Goal: Information Seeking & Learning: Compare options

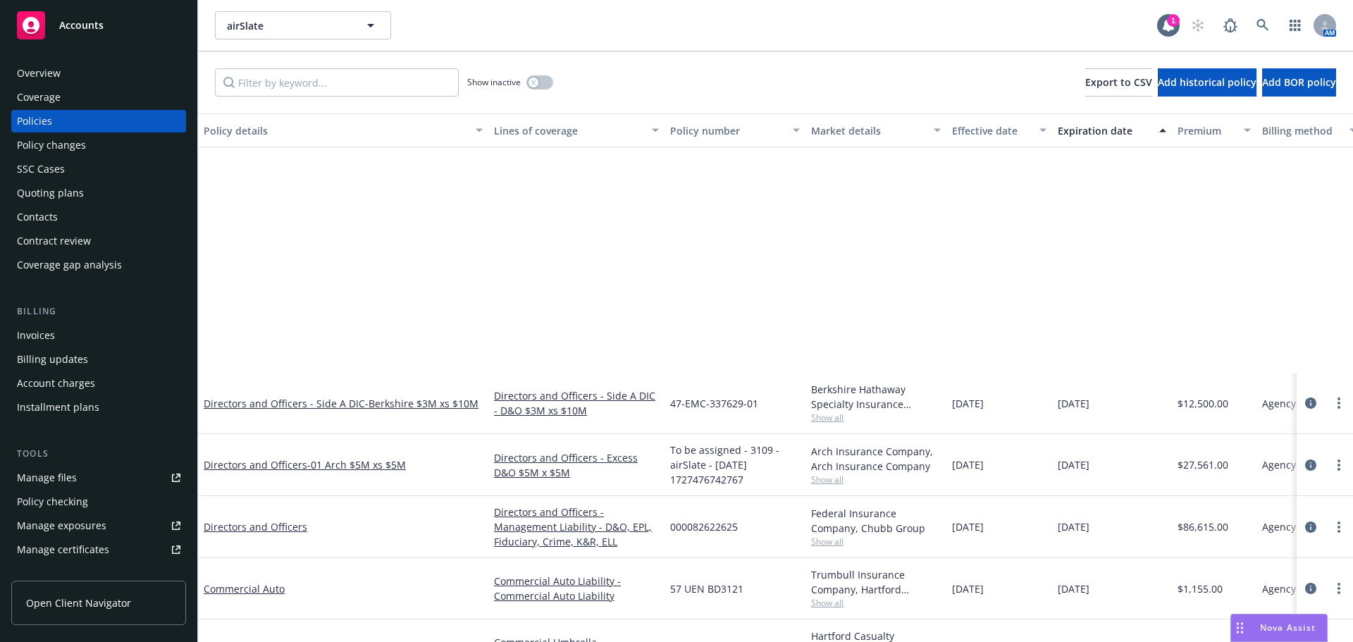
scroll to position [312, 0]
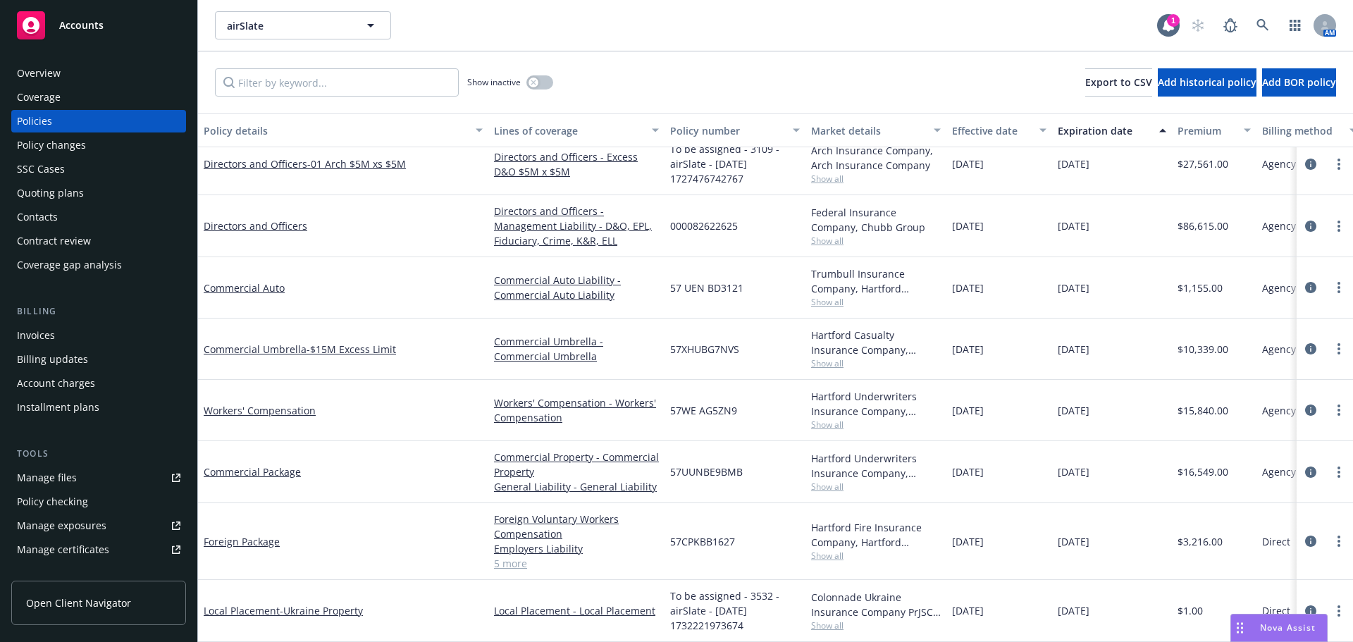
drag, startPoint x: 1259, startPoint y: 63, endPoint x: 1303, endPoint y: 98, distance: 56.7
click at [1259, 63] on div "Show inactive Export to CSV Add historical policy Add BOR policy" at bounding box center [775, 82] width 1155 height 62
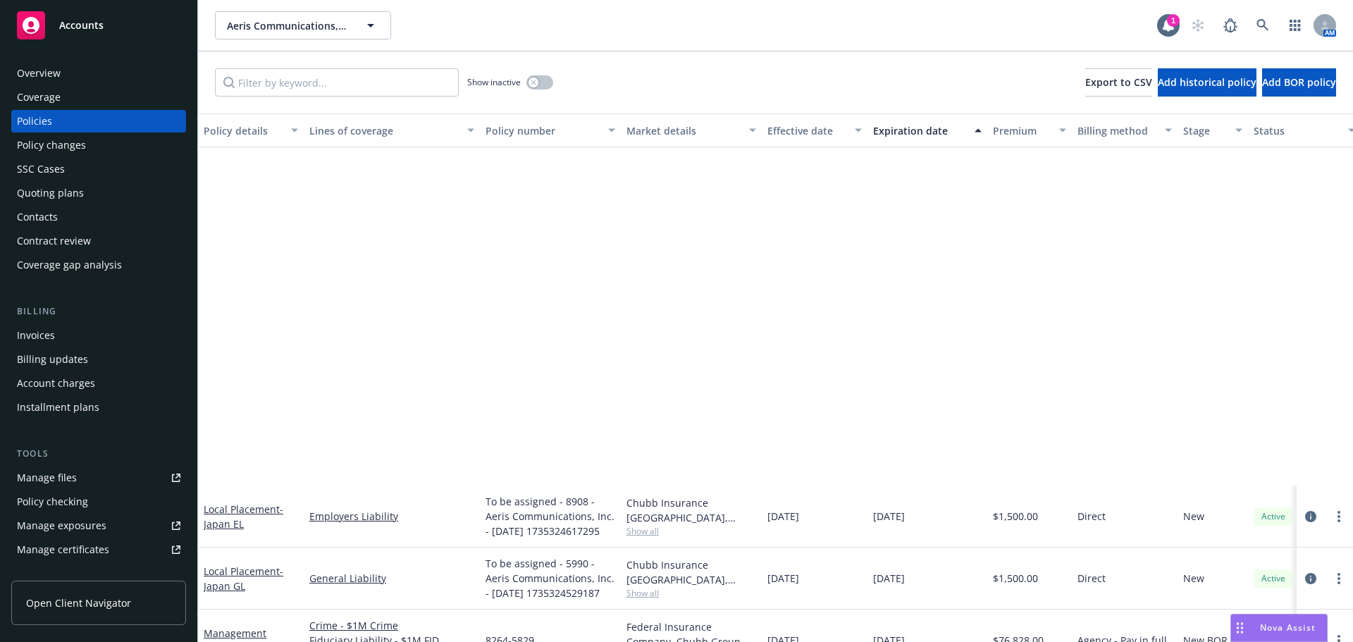
click at [141, 20] on div "Accounts" at bounding box center [99, 25] width 164 height 28
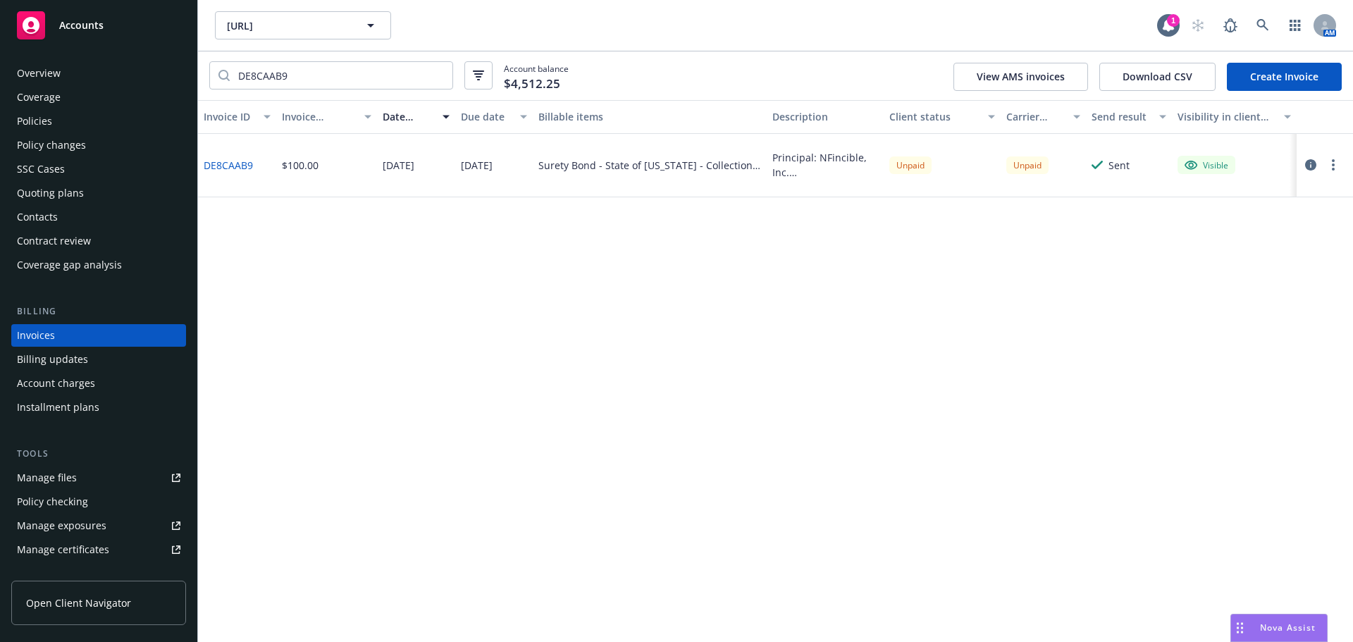
click at [97, 30] on span "Accounts" at bounding box center [81, 25] width 44 height 11
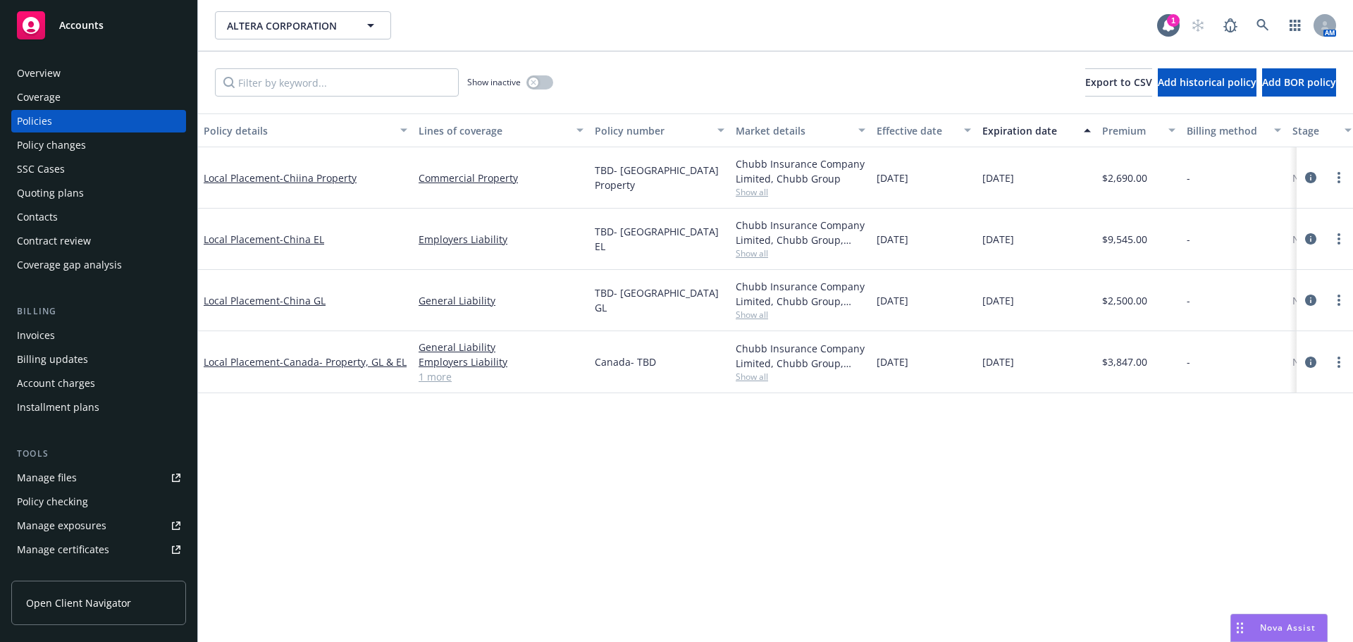
click at [93, 190] on div "Quoting plans" at bounding box center [99, 193] width 164 height 23
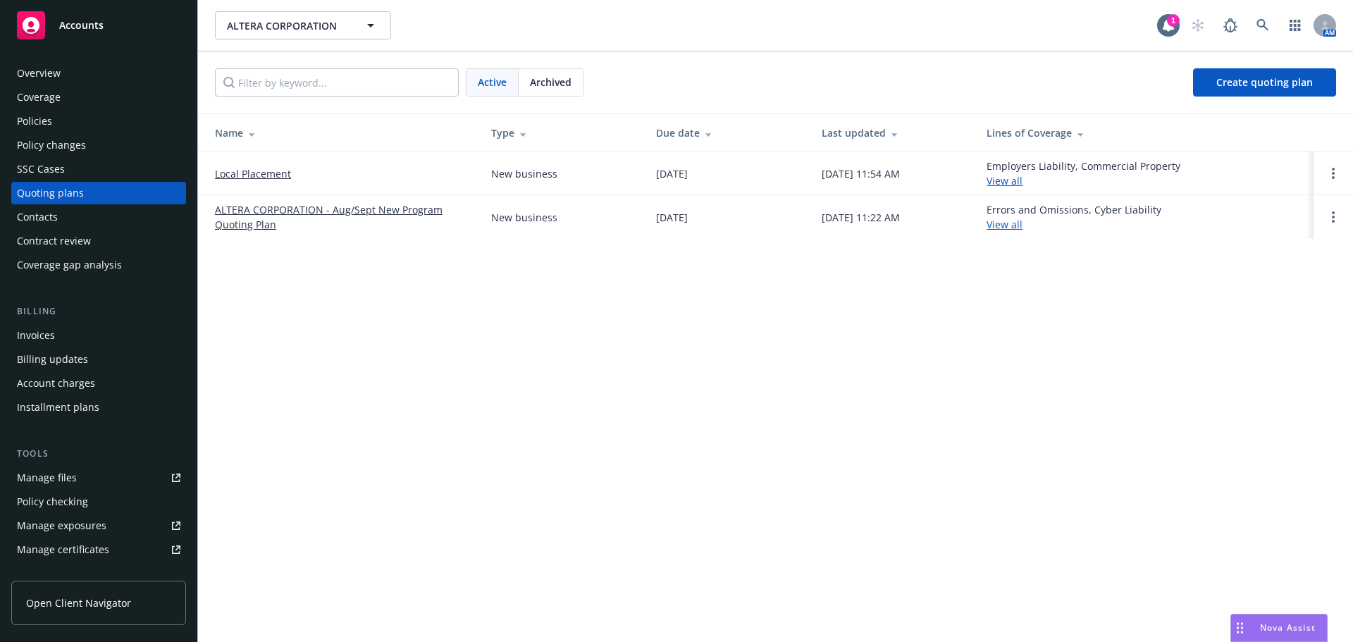
click at [238, 216] on link "ALTERA CORPORATION - Aug/Sept New Program Quoting Plan" at bounding box center [342, 217] width 254 height 30
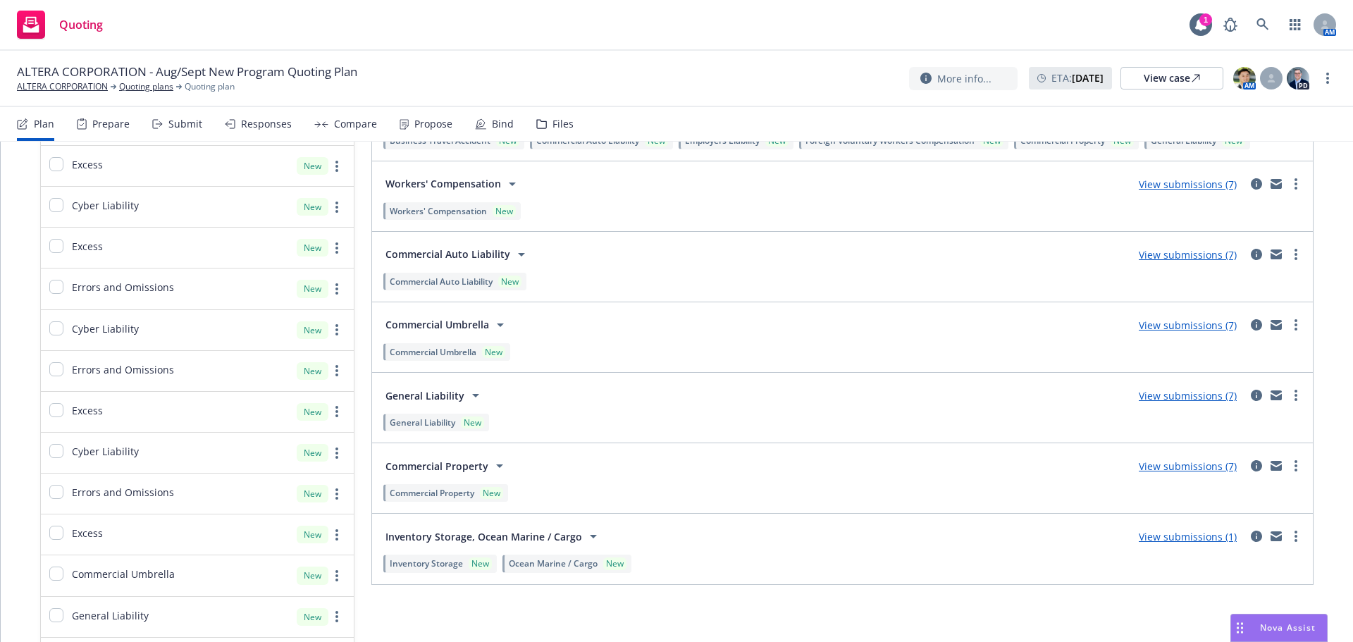
scroll to position [1973, 0]
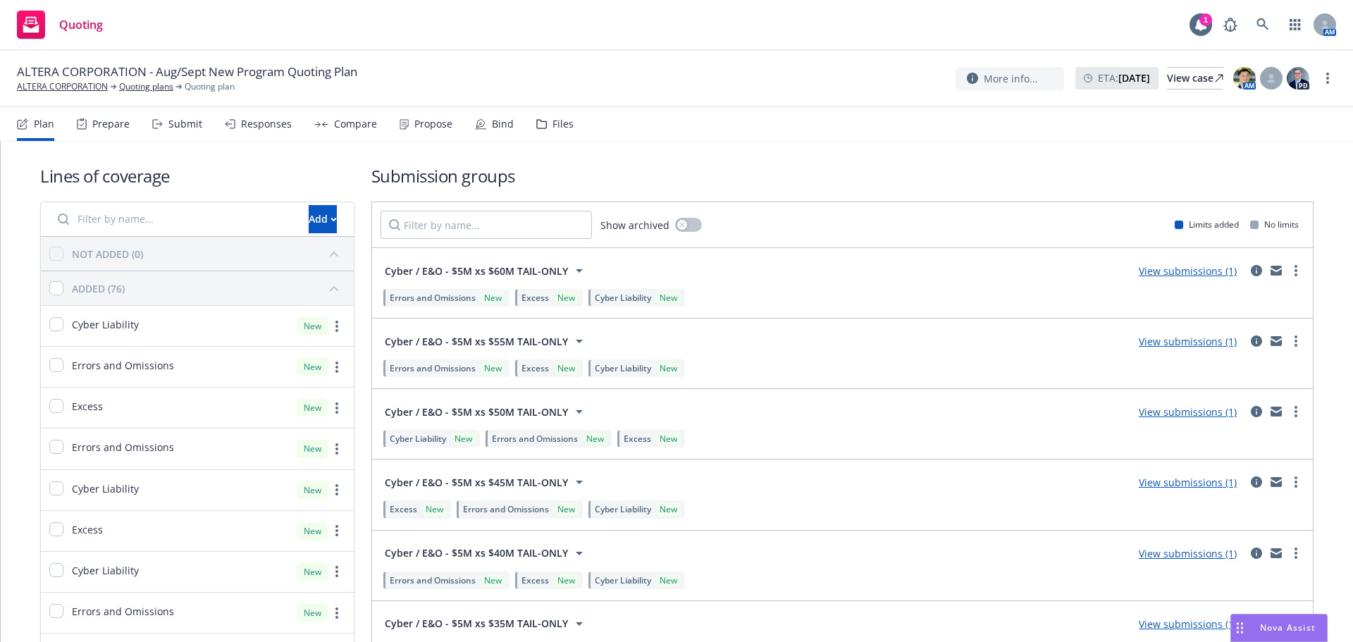
scroll to position [1973, 0]
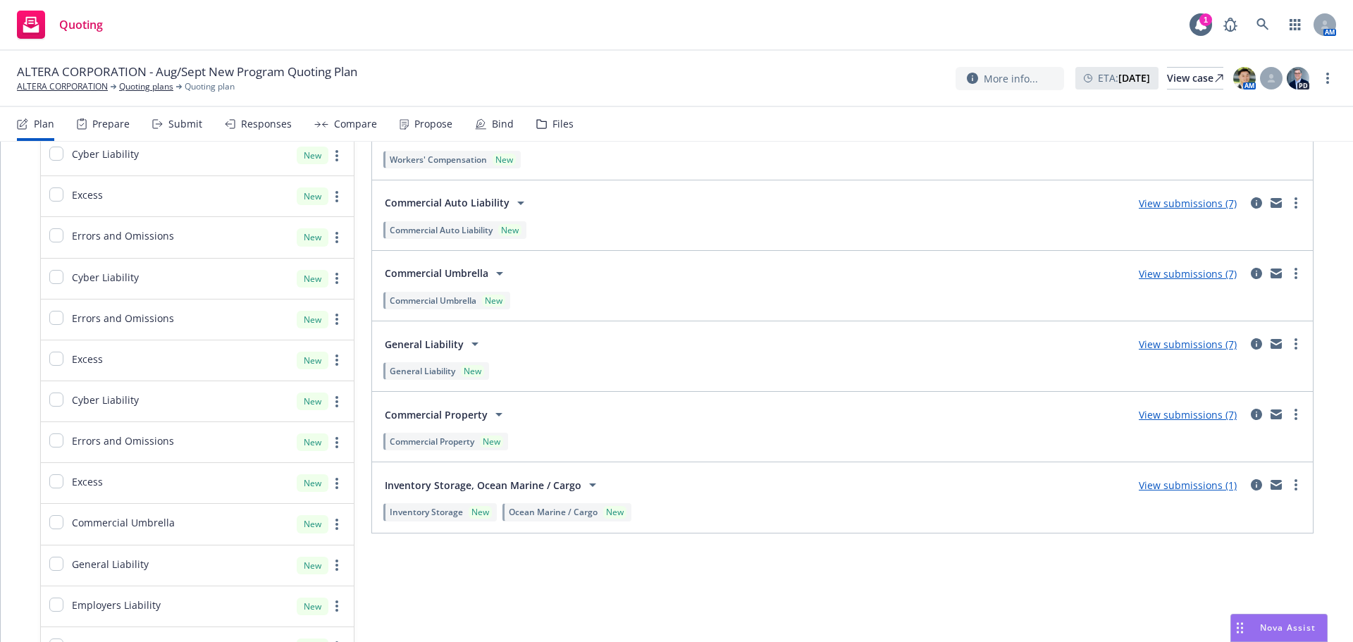
click at [1161, 352] on div "View submissions (7)" at bounding box center [1188, 343] width 115 height 17
click at [1171, 337] on div "View submissions (7)" at bounding box center [1188, 343] width 115 height 17
click at [1167, 344] on link "View submissions (7)" at bounding box center [1188, 344] width 98 height 13
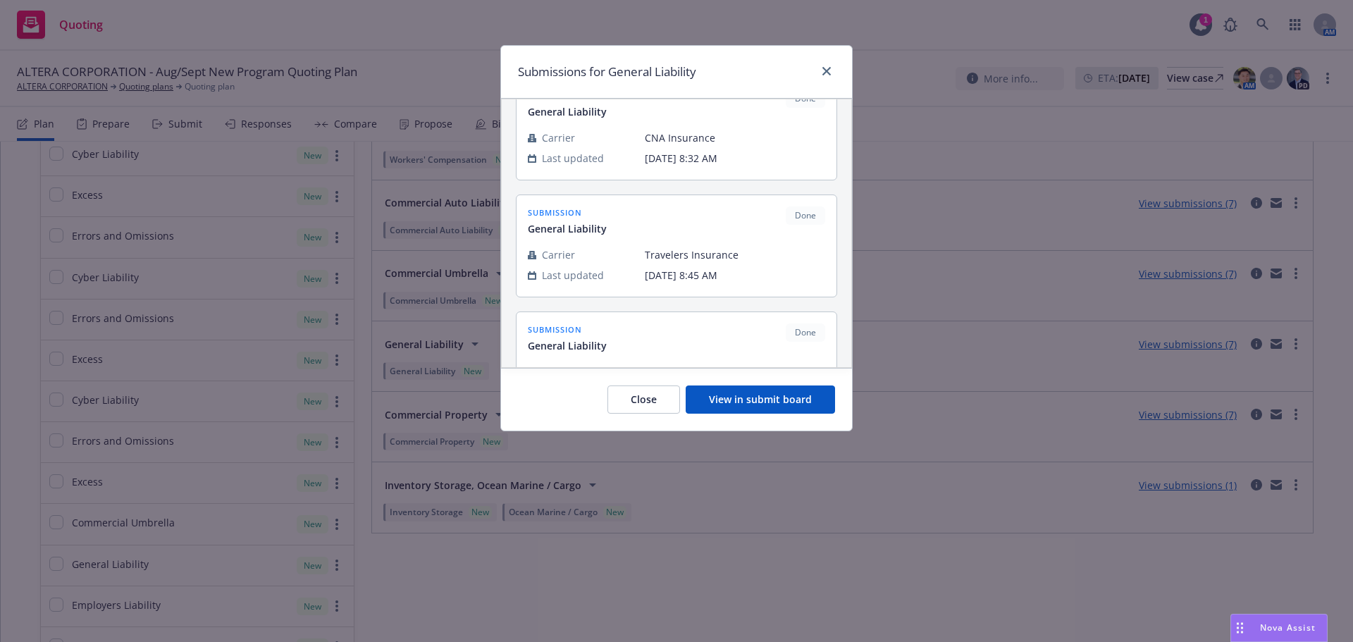
scroll to position [282, 0]
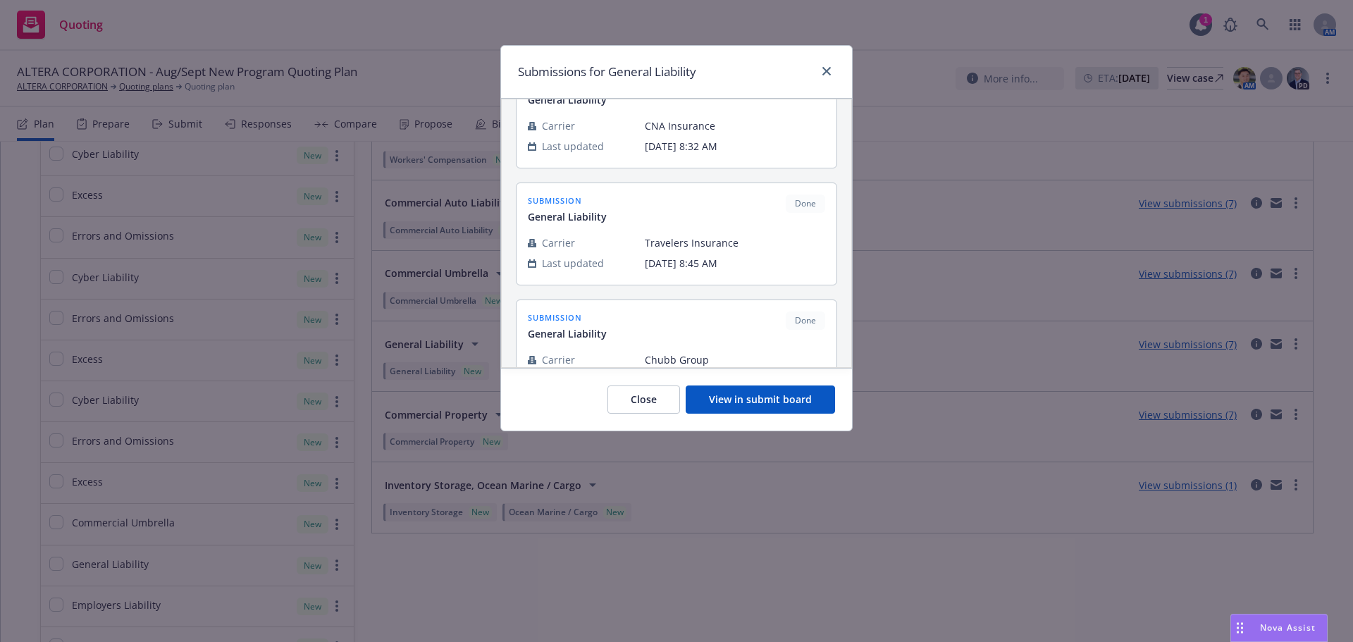
click at [619, 398] on button "Close" at bounding box center [644, 400] width 73 height 28
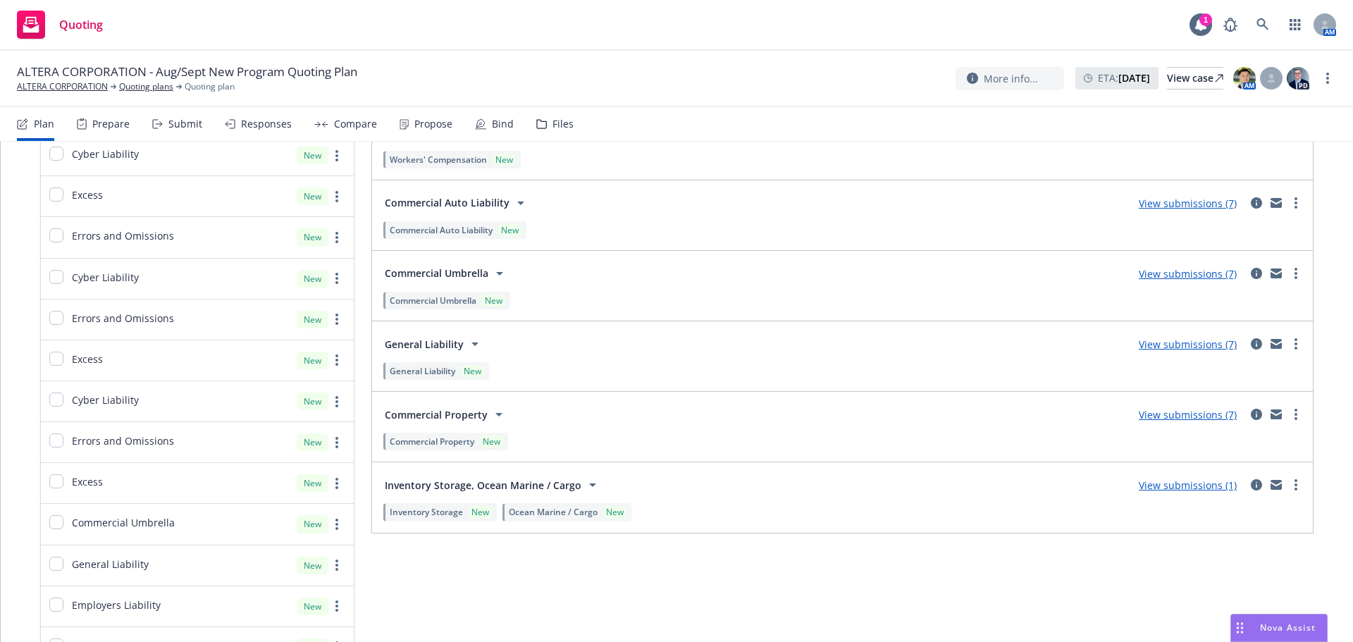
click at [457, 125] on div "Plan Prepare Submit Responses Compare Propose Bind Files" at bounding box center [295, 124] width 557 height 34
click at [445, 123] on div "Propose" at bounding box center [433, 123] width 38 height 11
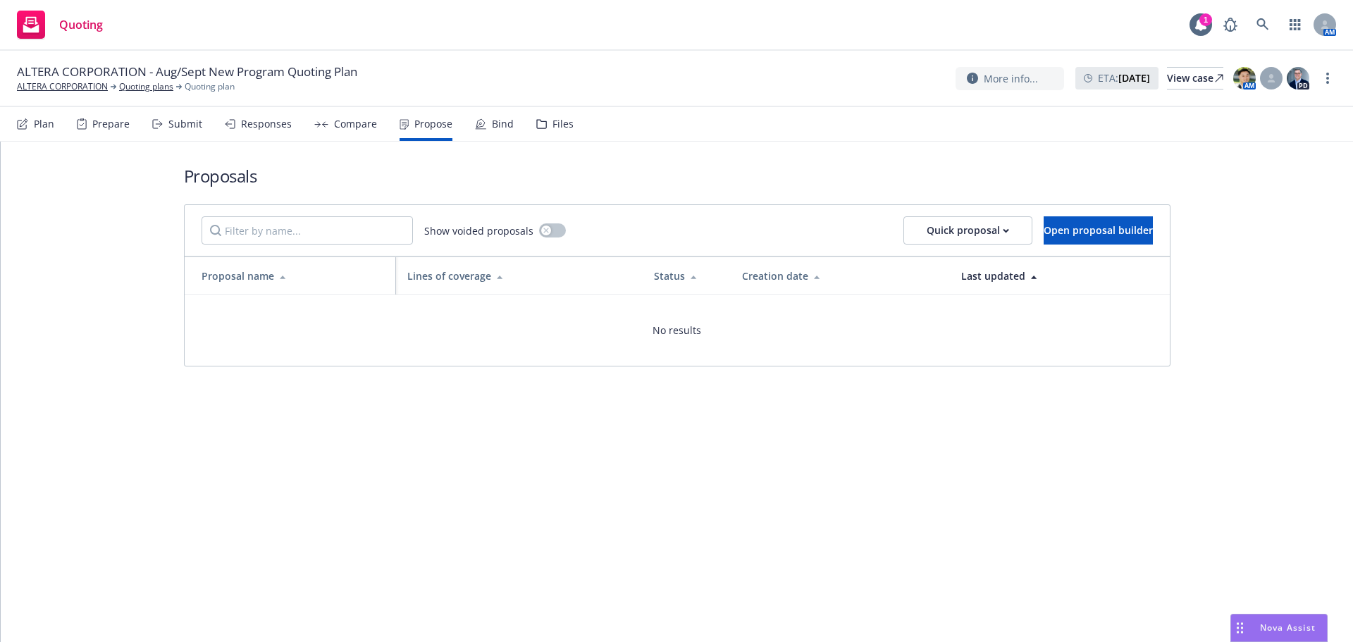
click at [317, 125] on icon at bounding box center [321, 124] width 14 height 6
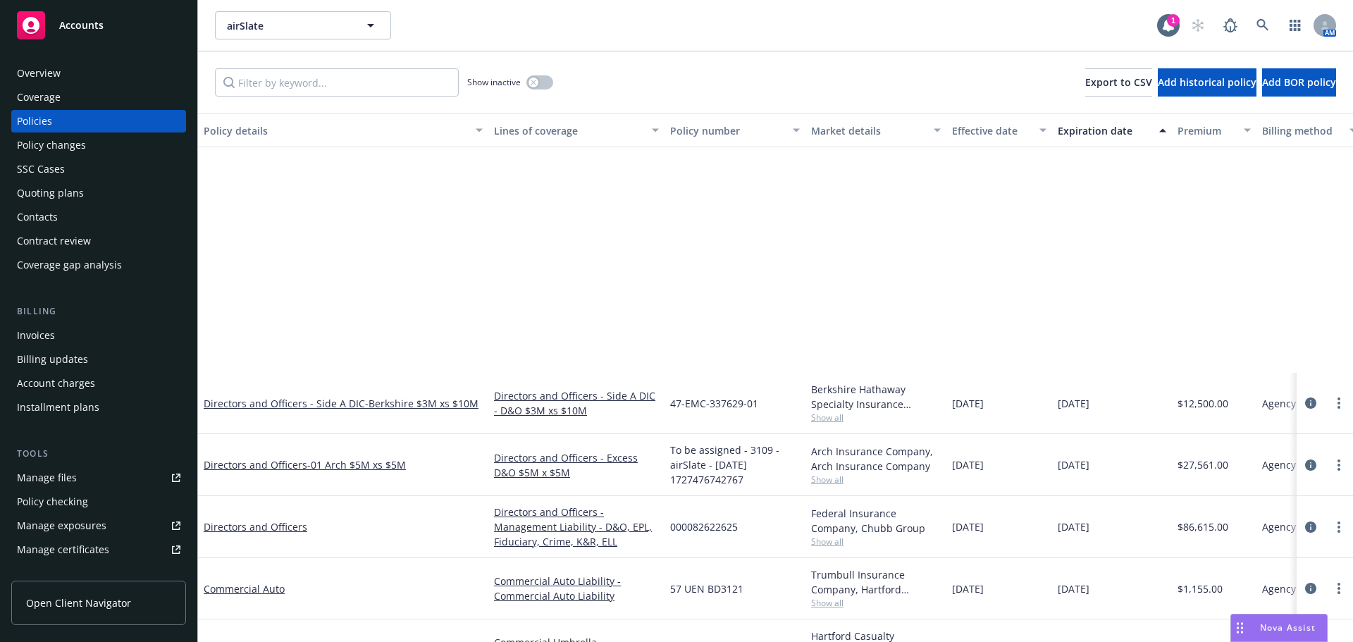
scroll to position [312, 0]
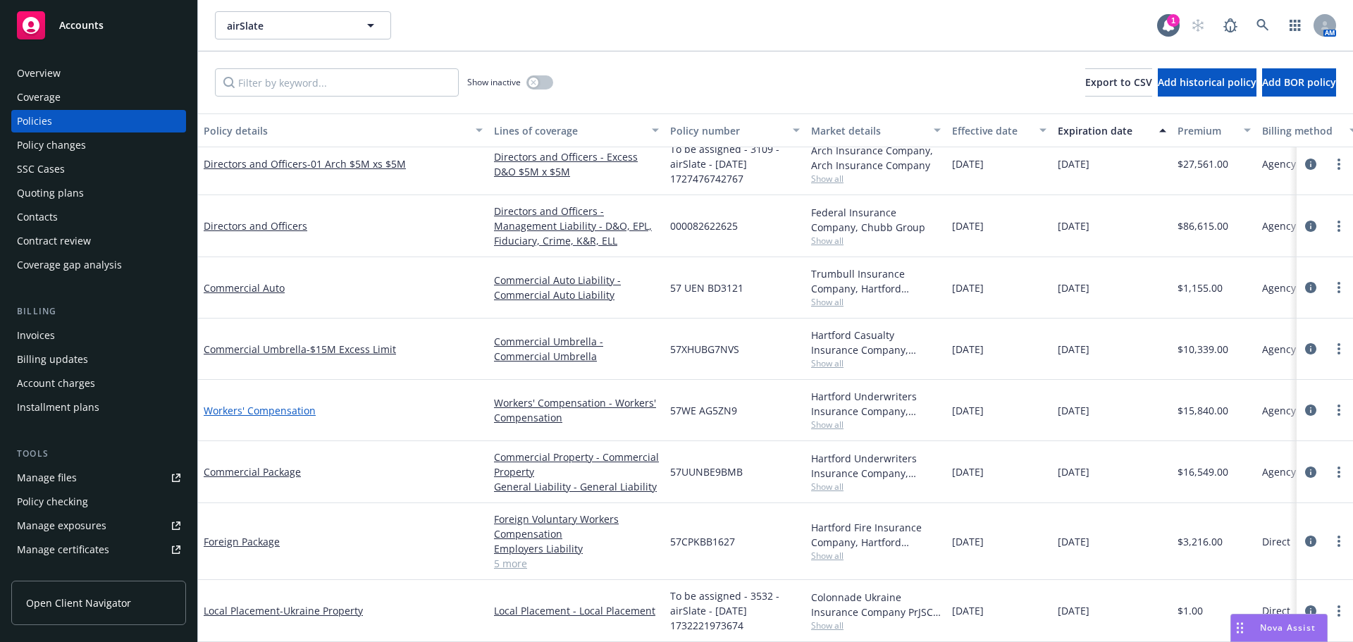
click at [308, 405] on link "Workers' Compensation" at bounding box center [260, 410] width 112 height 13
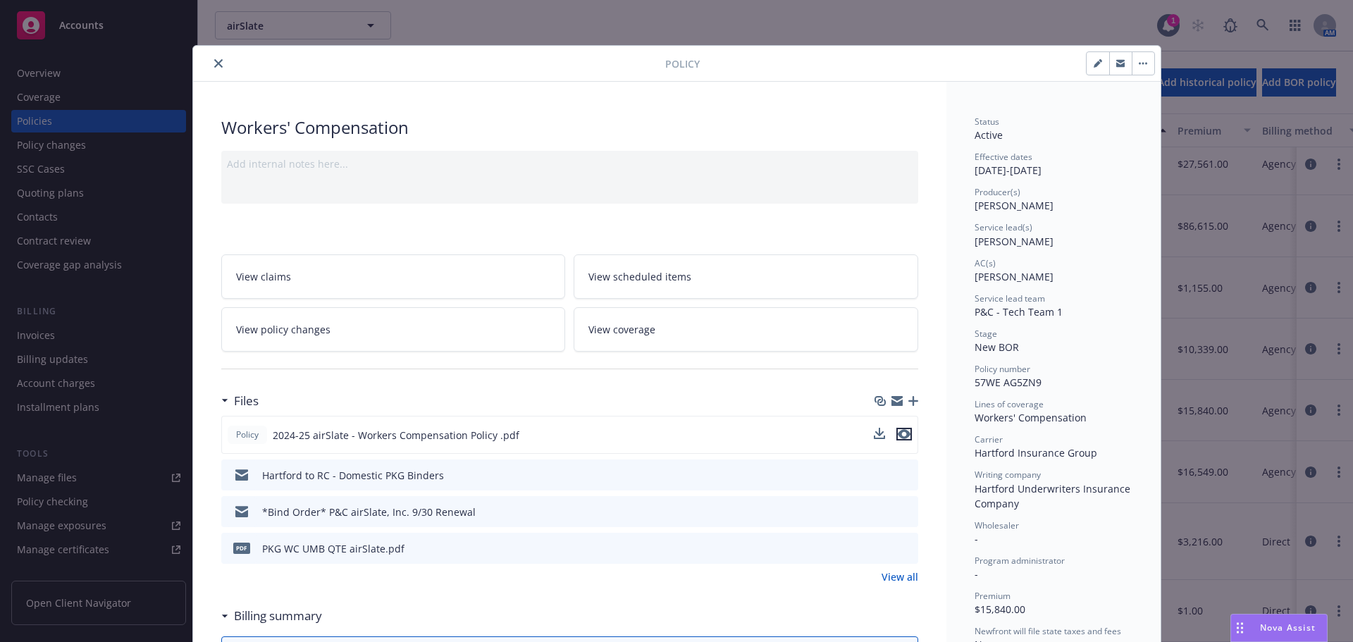
click at [904, 433] on icon "preview file" at bounding box center [904, 434] width 13 height 10
click at [214, 59] on icon "close" at bounding box center [218, 63] width 8 height 8
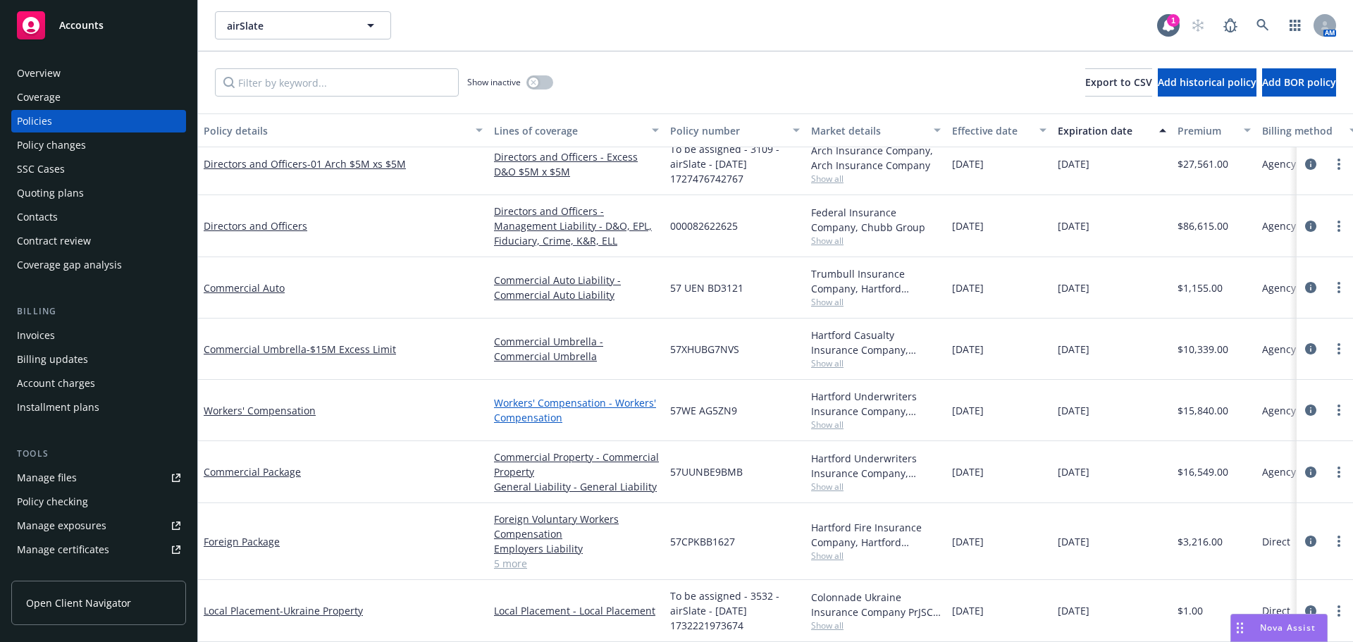
click at [615, 395] on link "Workers' Compensation - Workers' Compensation" at bounding box center [576, 410] width 165 height 30
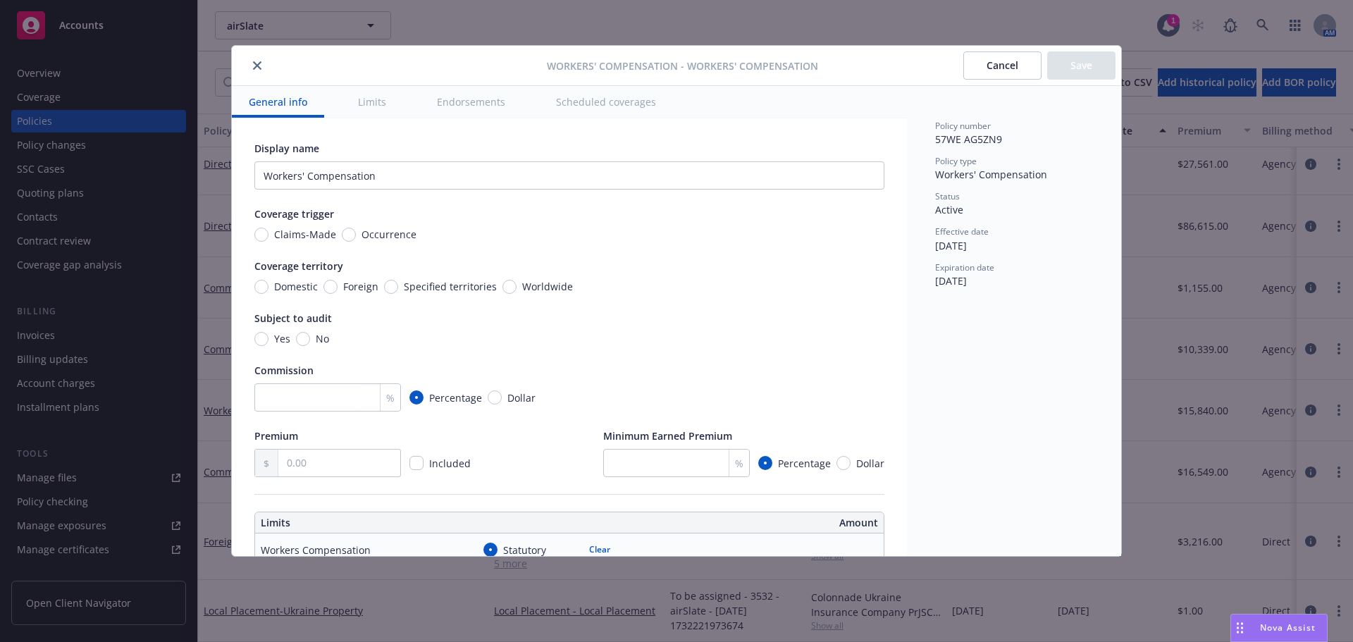
click at [262, 67] on button "close" at bounding box center [257, 65] width 17 height 17
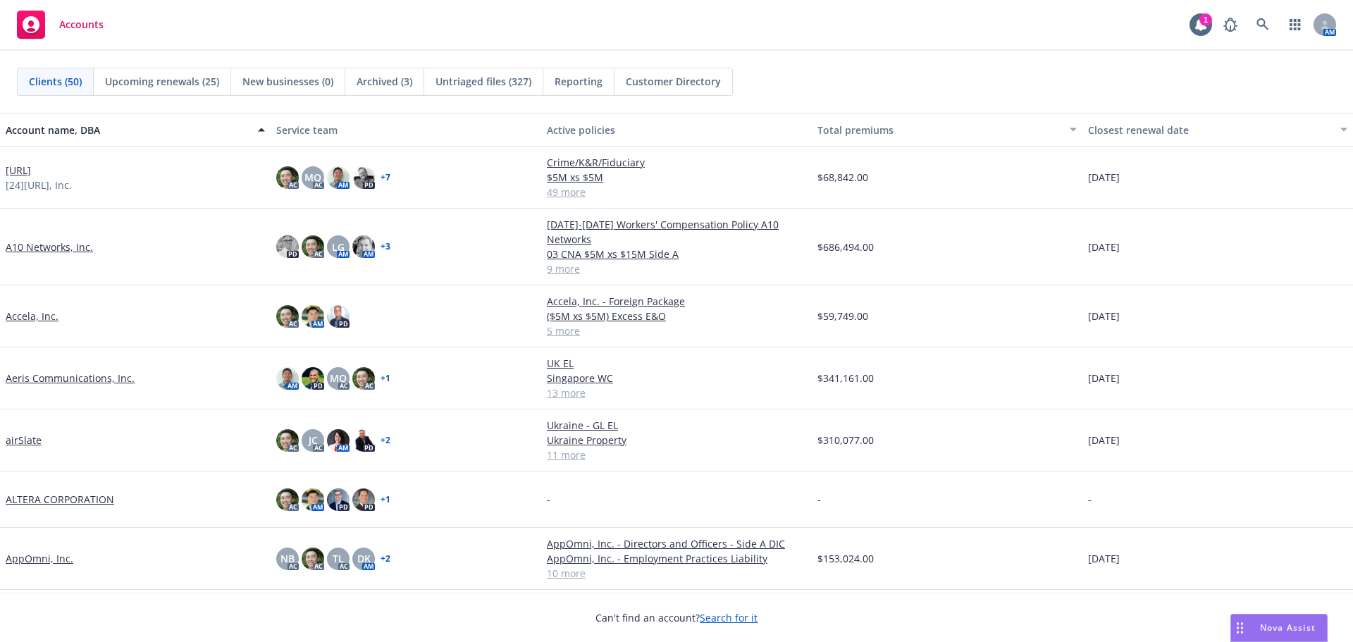
click at [37, 433] on link "airSlate" at bounding box center [24, 440] width 36 height 15
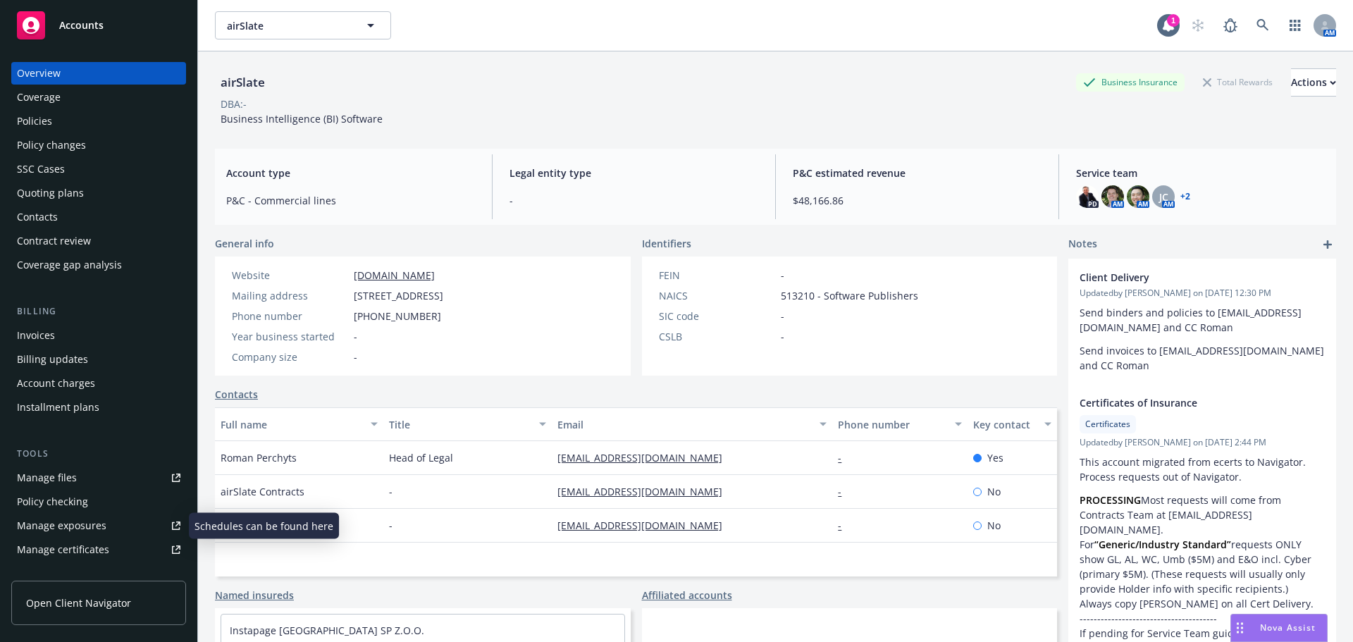
click at [130, 516] on link "Manage exposures" at bounding box center [98, 526] width 175 height 23
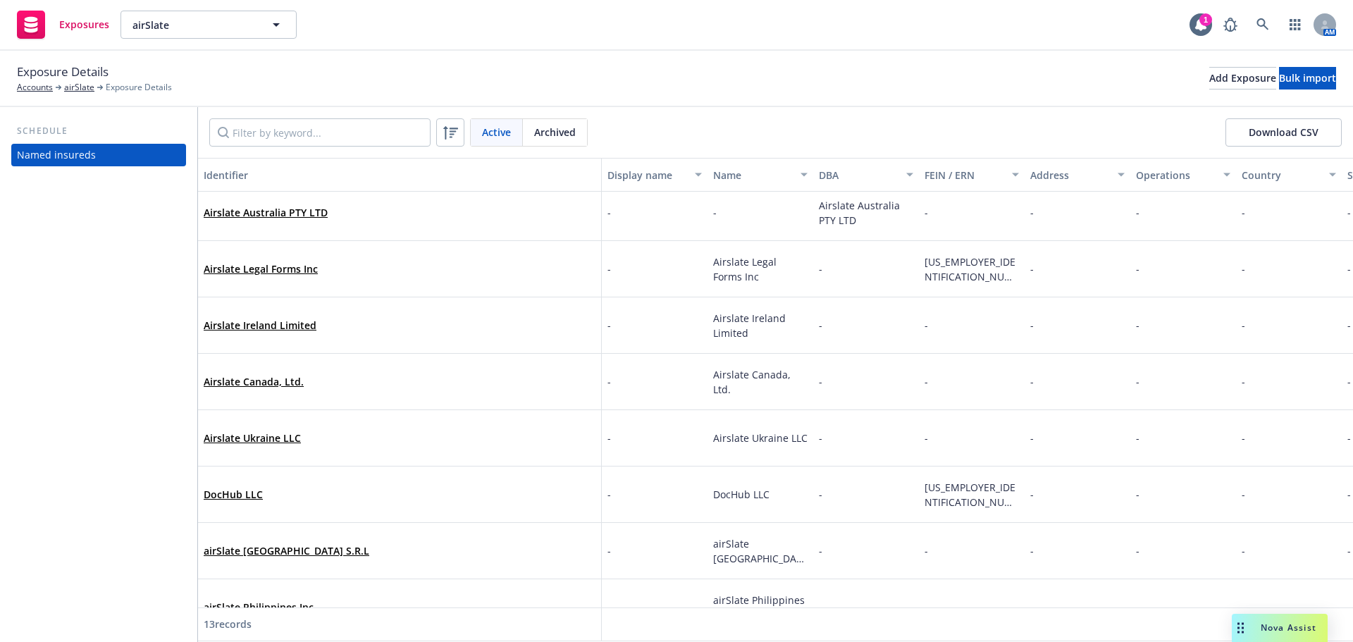
scroll to position [328, 0]
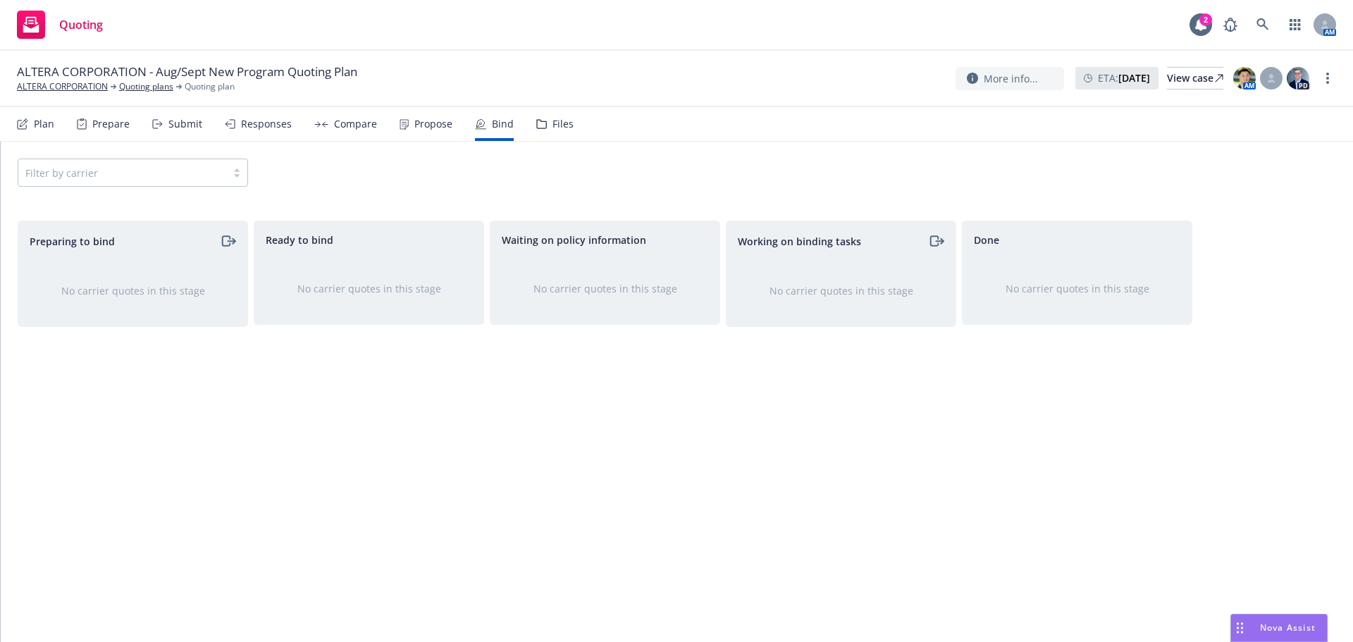
click at [56, 130] on div "Plan Prepare Submit Responses Compare Propose Bind Files" at bounding box center [295, 124] width 557 height 34
click at [47, 129] on div "Plan" at bounding box center [44, 123] width 20 height 11
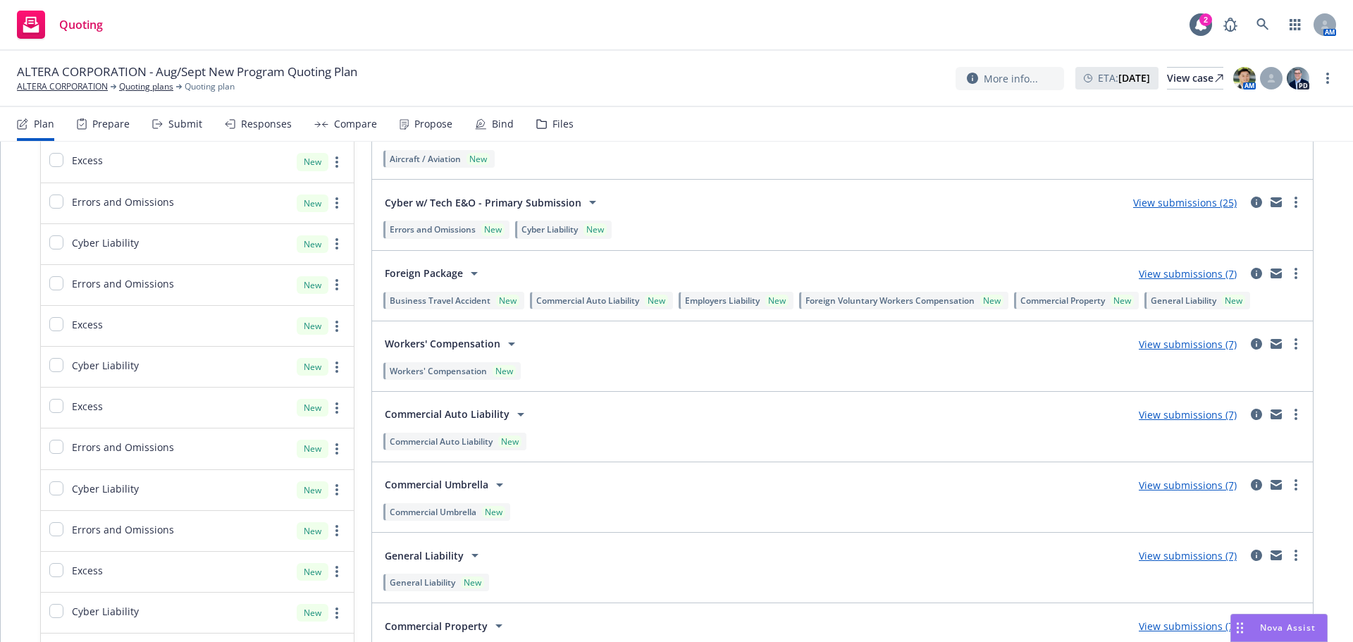
scroll to position [1832, 0]
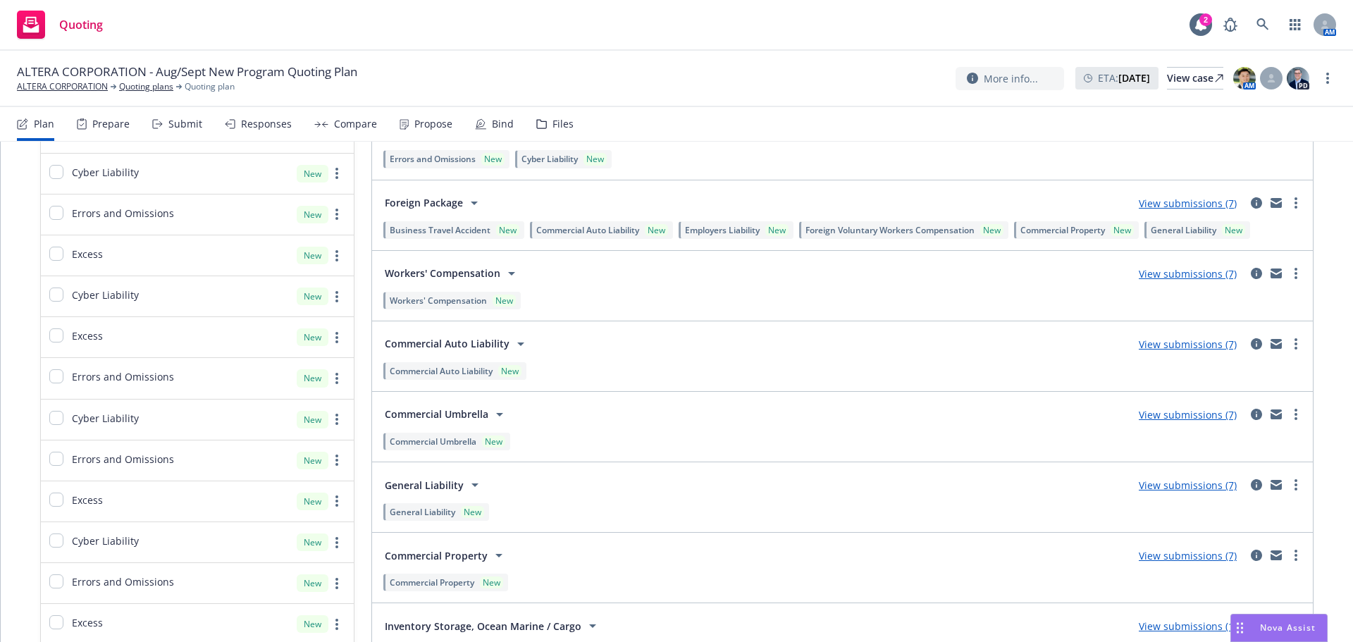
click at [1154, 491] on link "View submissions (7)" at bounding box center [1188, 485] width 98 height 13
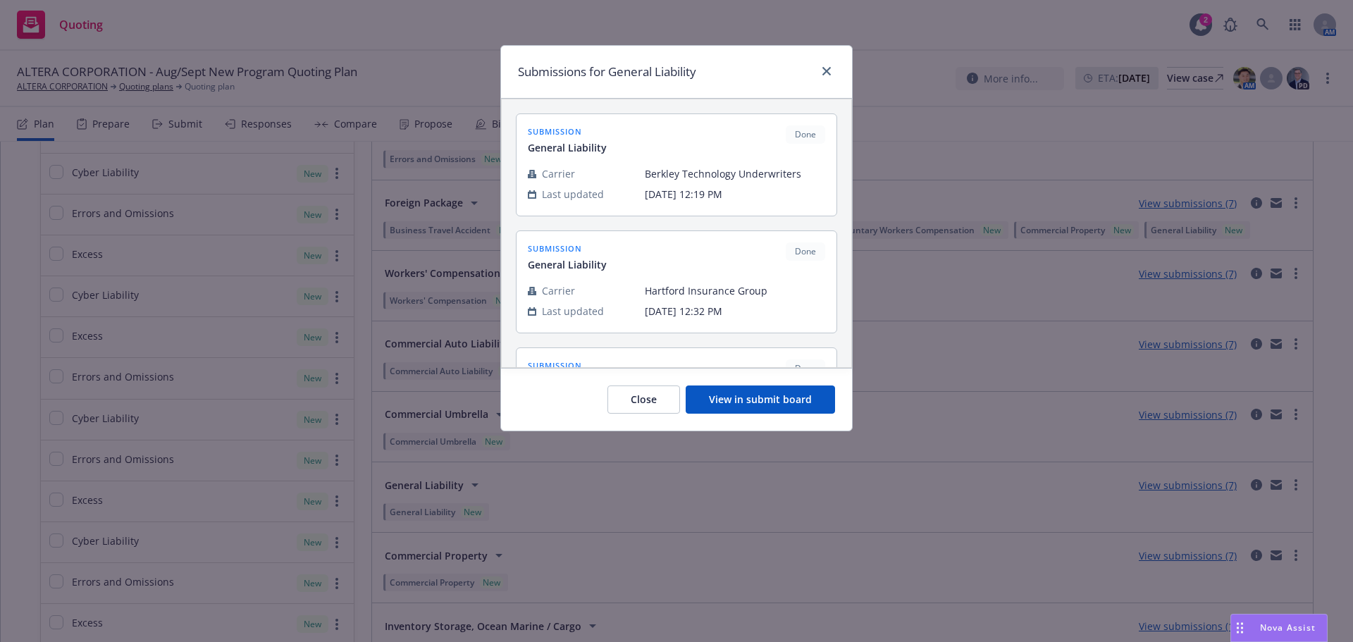
click at [782, 401] on button "View in submit board" at bounding box center [760, 400] width 149 height 28
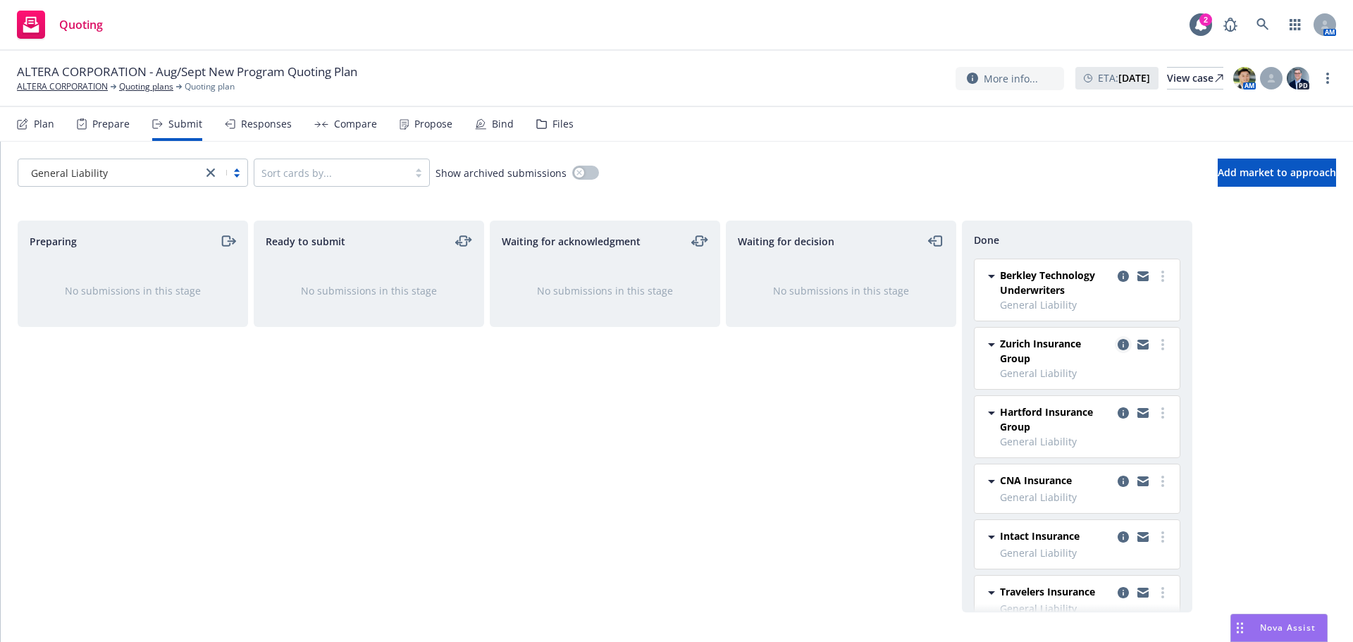
click at [1115, 350] on link "copy logging email" at bounding box center [1123, 344] width 17 height 17
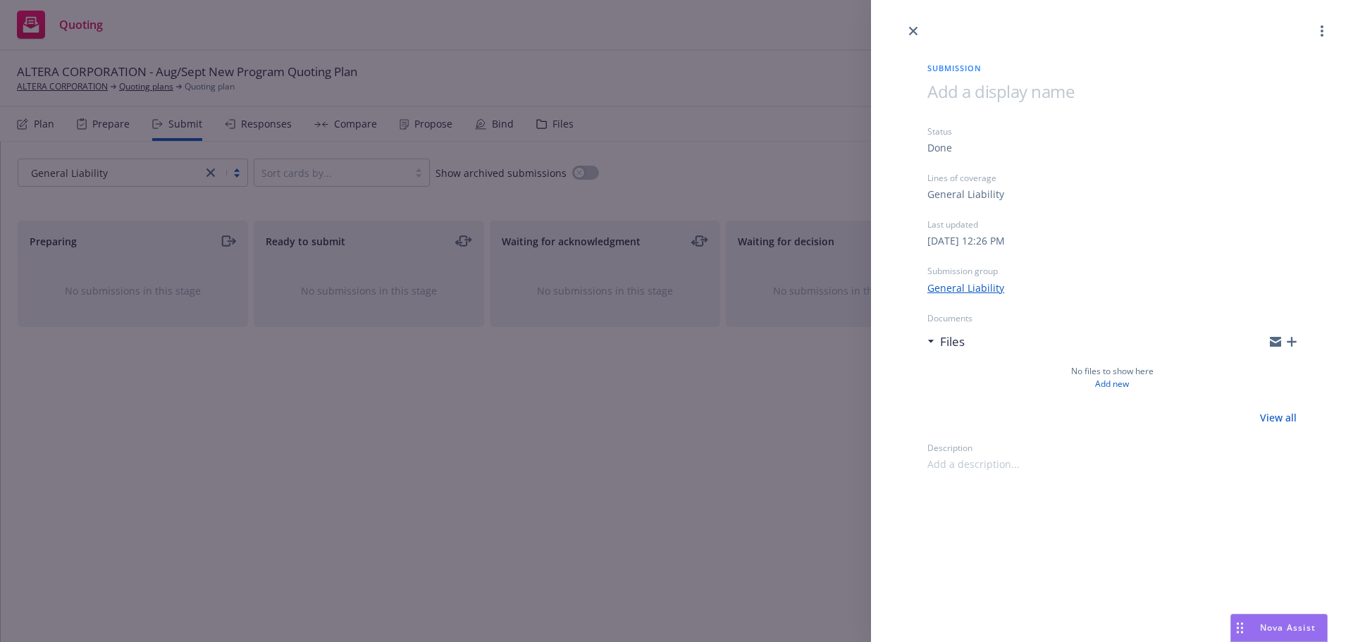
click at [759, 414] on div "Submission Status Done Lines of coverage General Liability Last updated Friday,…" at bounding box center [676, 321] width 1353 height 642
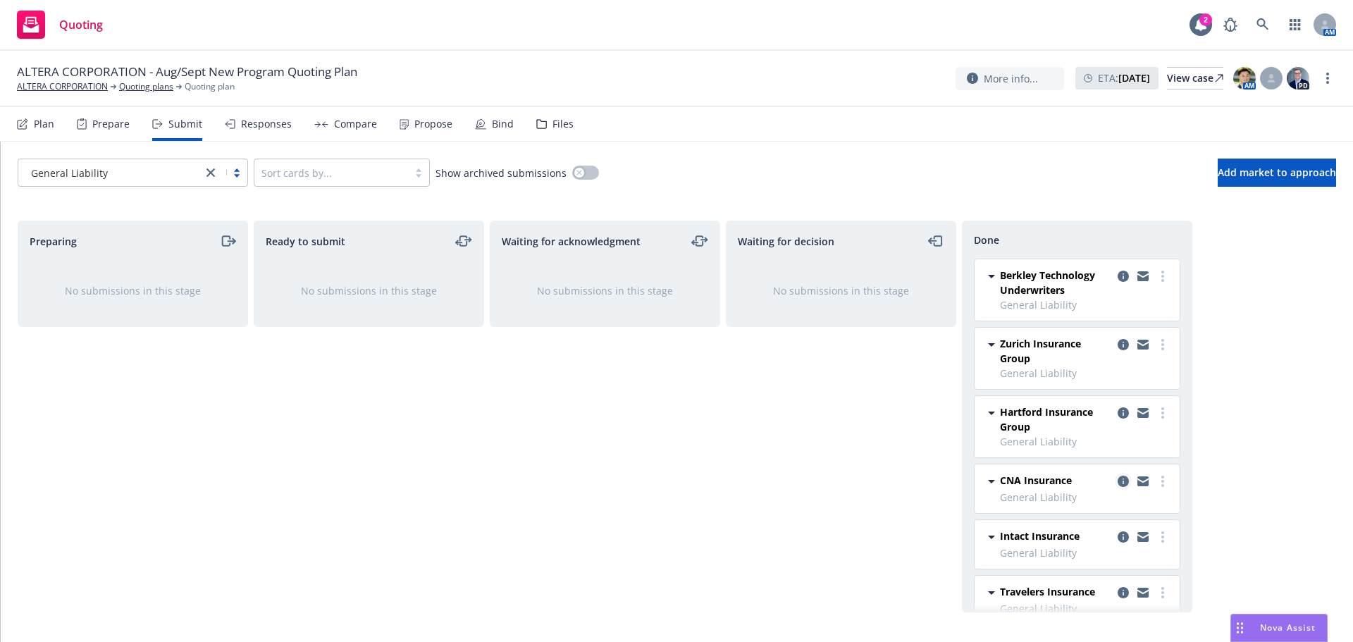
click at [1118, 481] on icon "copy logging email" at bounding box center [1123, 481] width 11 height 11
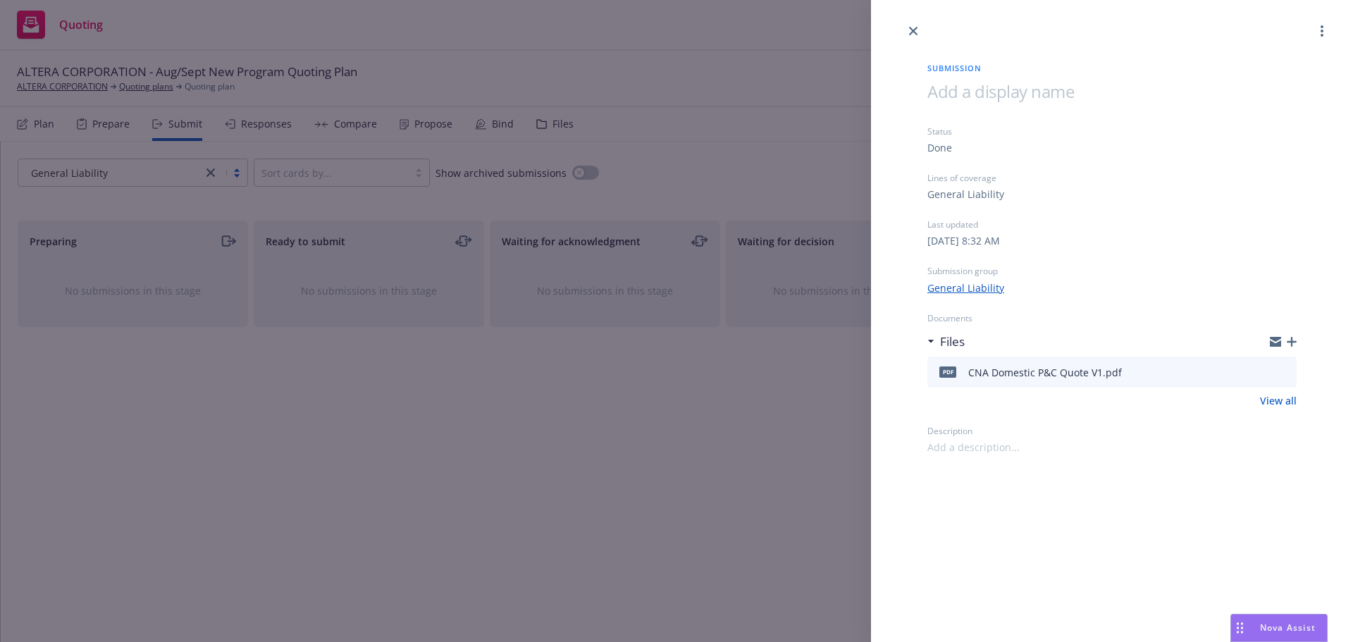
click at [564, 460] on div "Submission Status Done Lines of coverage General Liability Last updated Monday,…" at bounding box center [676, 321] width 1353 height 642
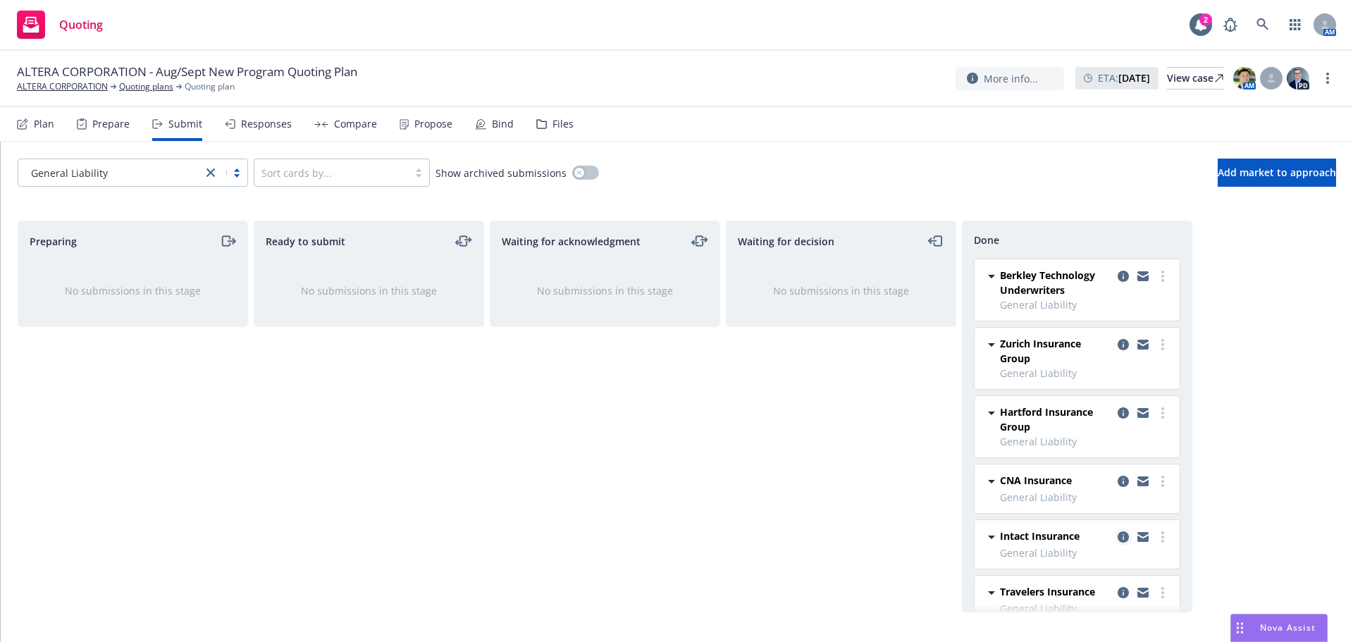
click at [1118, 540] on icon "copy logging email" at bounding box center [1123, 536] width 11 height 11
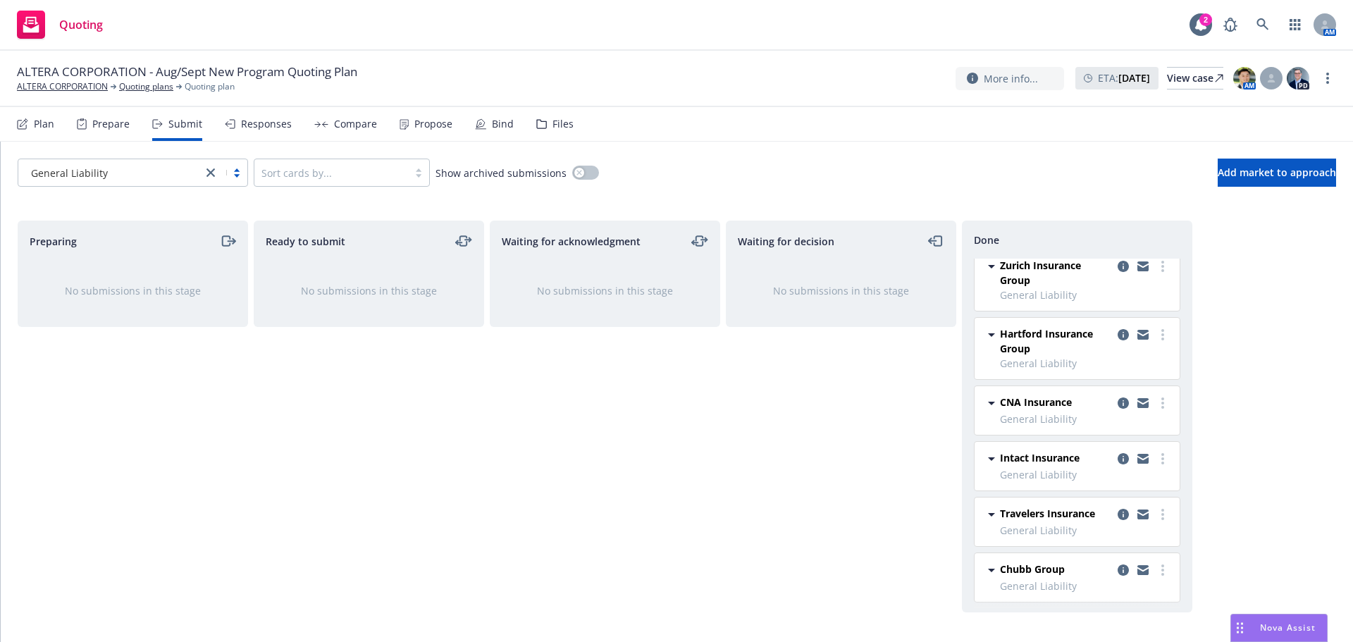
scroll to position [80, 0]
click at [364, 124] on div "Compare" at bounding box center [355, 123] width 43 height 11
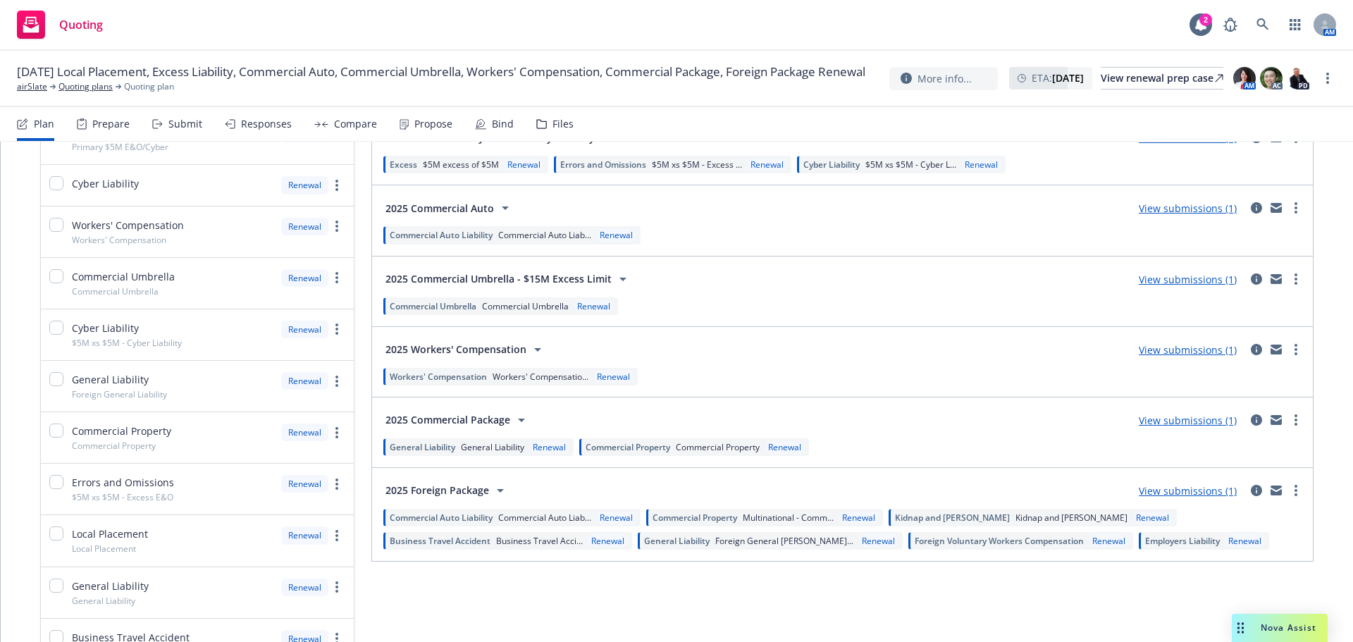
scroll to position [423, 0]
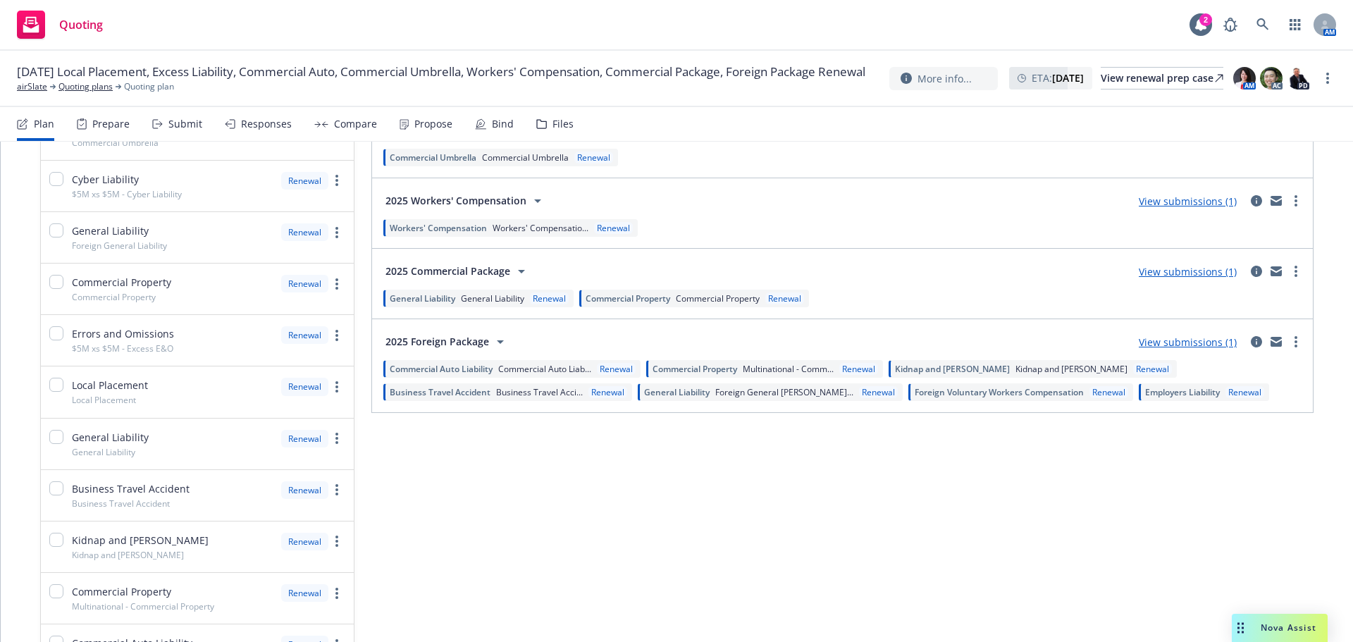
click at [1173, 198] on link "View submissions (1)" at bounding box center [1188, 201] width 98 height 13
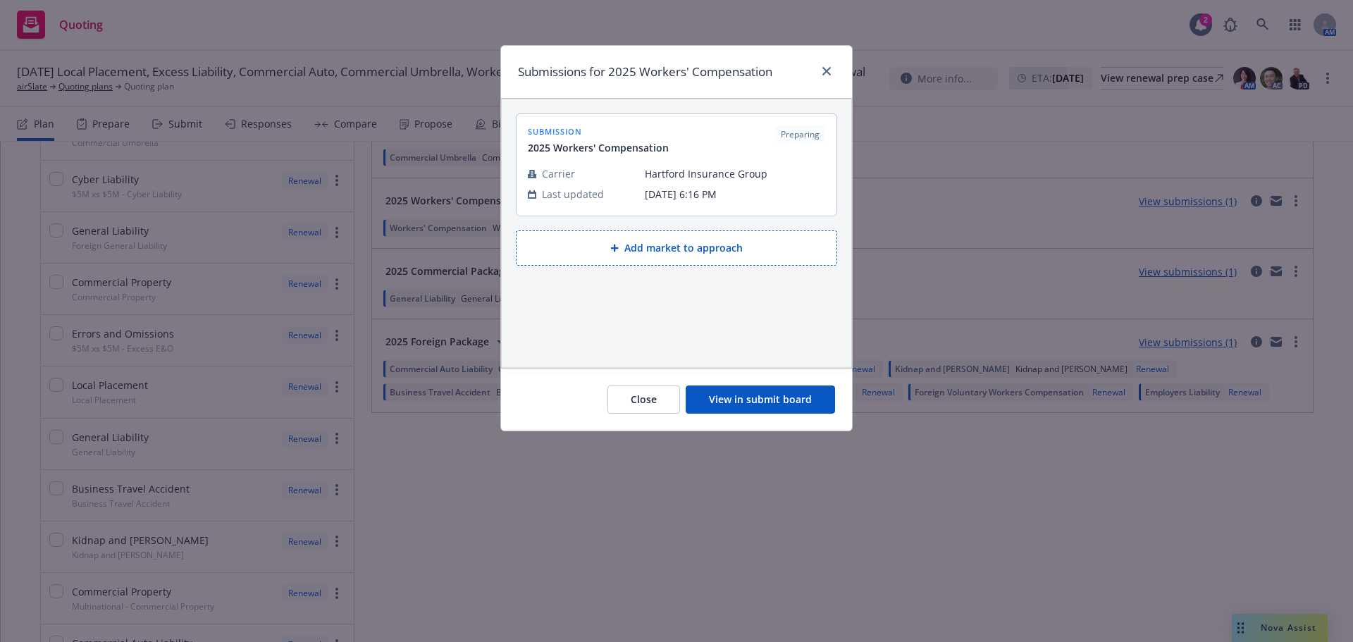
click at [739, 407] on button "View in submit board" at bounding box center [760, 400] width 149 height 28
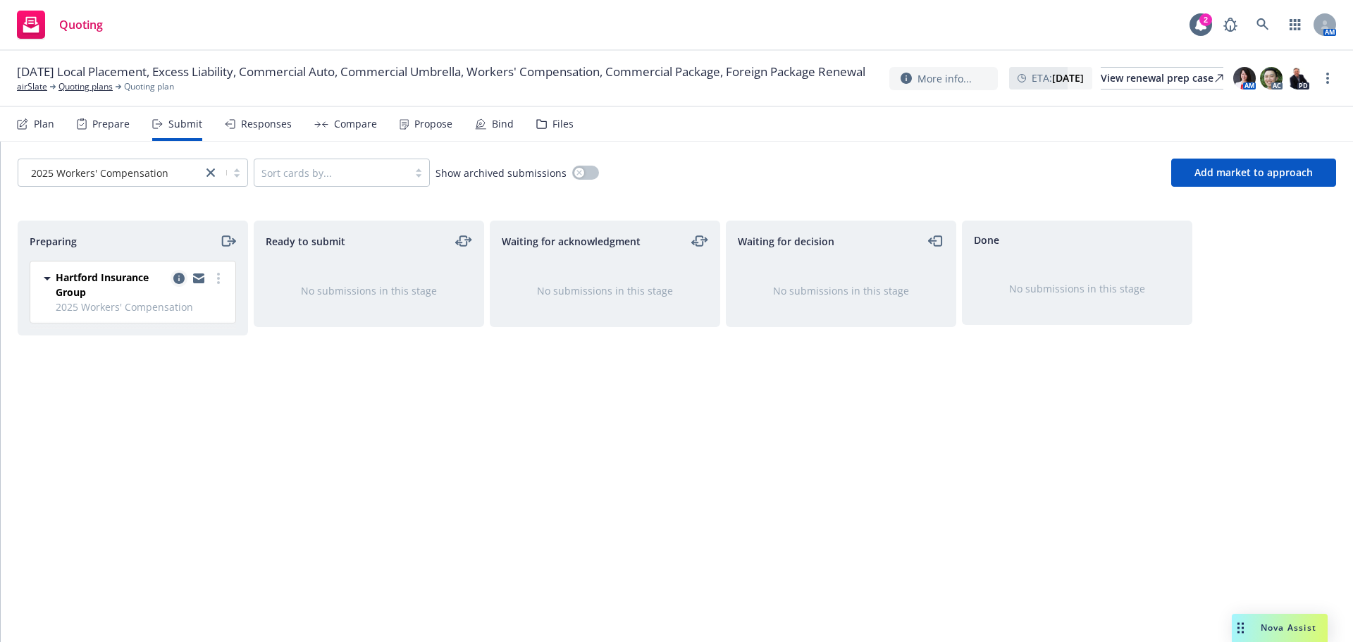
click at [177, 285] on link "copy logging email" at bounding box center [179, 278] width 17 height 17
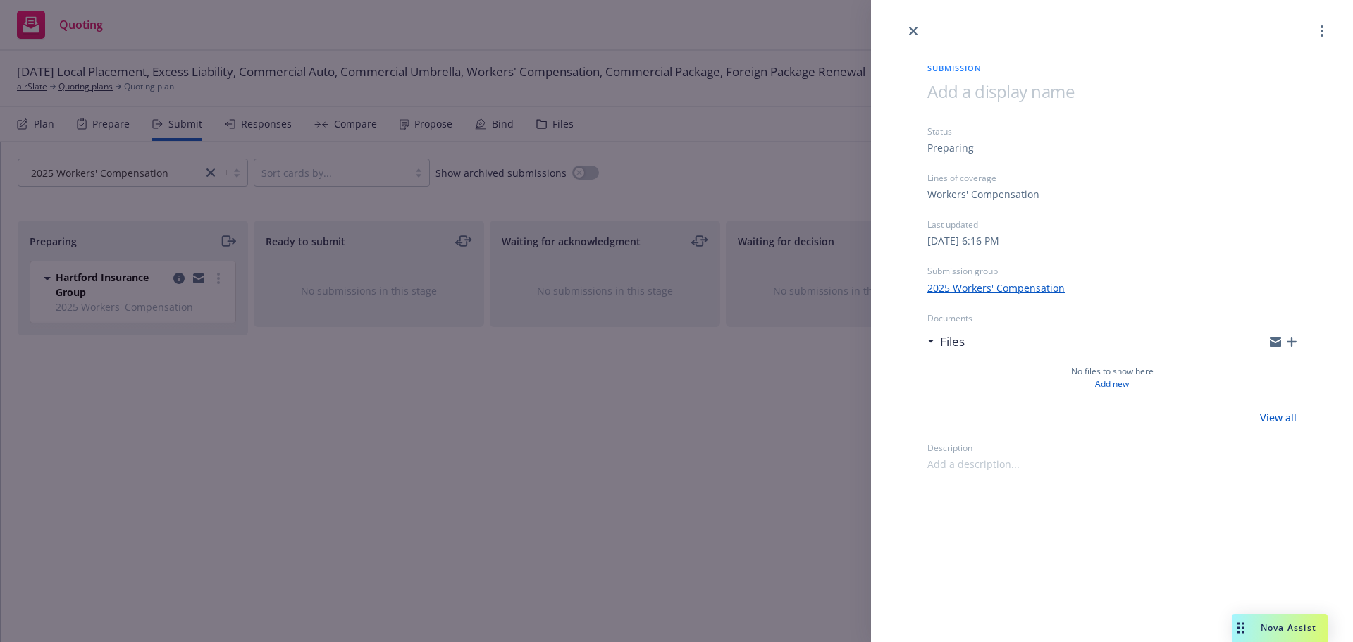
click at [491, 220] on div "Submission Status Preparing Lines of coverage Workers' Compensation Last update…" at bounding box center [676, 321] width 1353 height 642
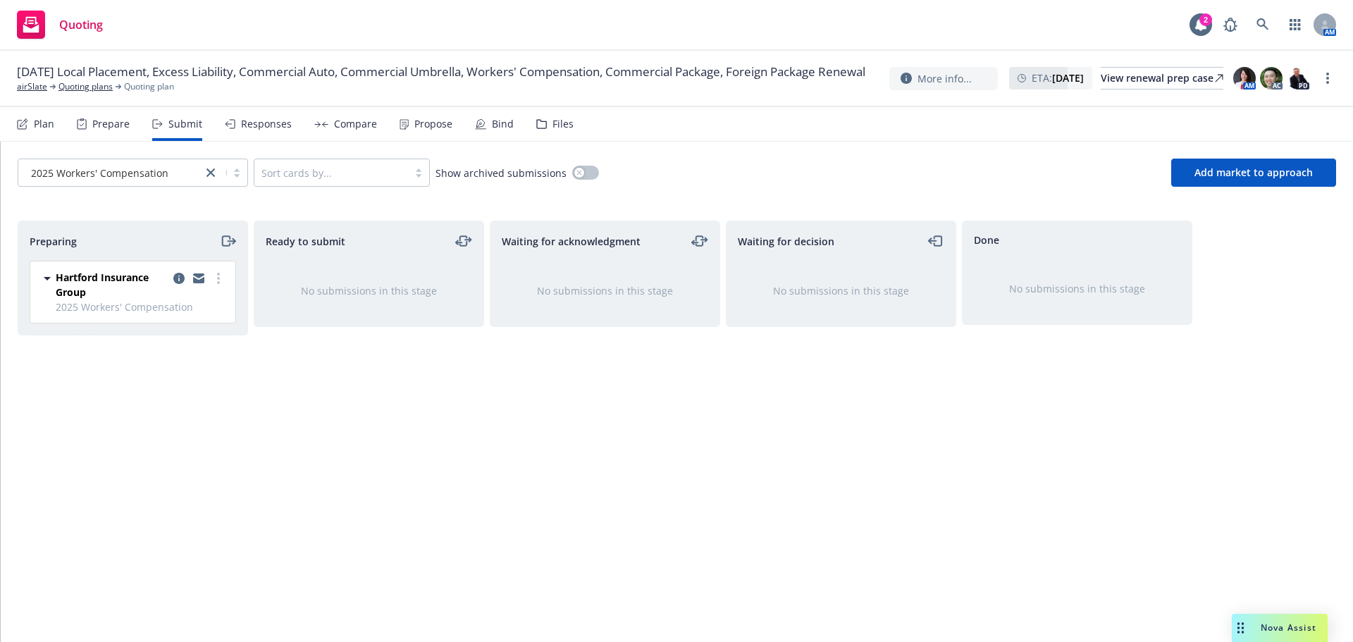
click at [567, 128] on div "Files" at bounding box center [563, 123] width 21 height 11
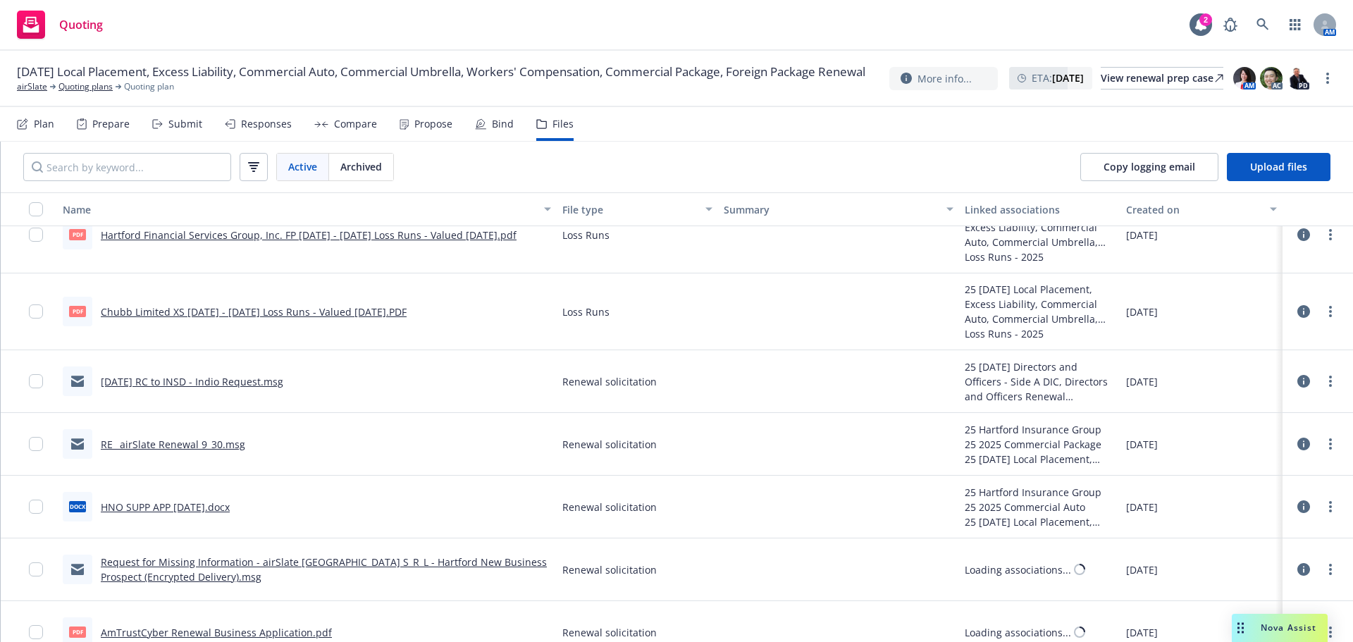
scroll to position [301, 0]
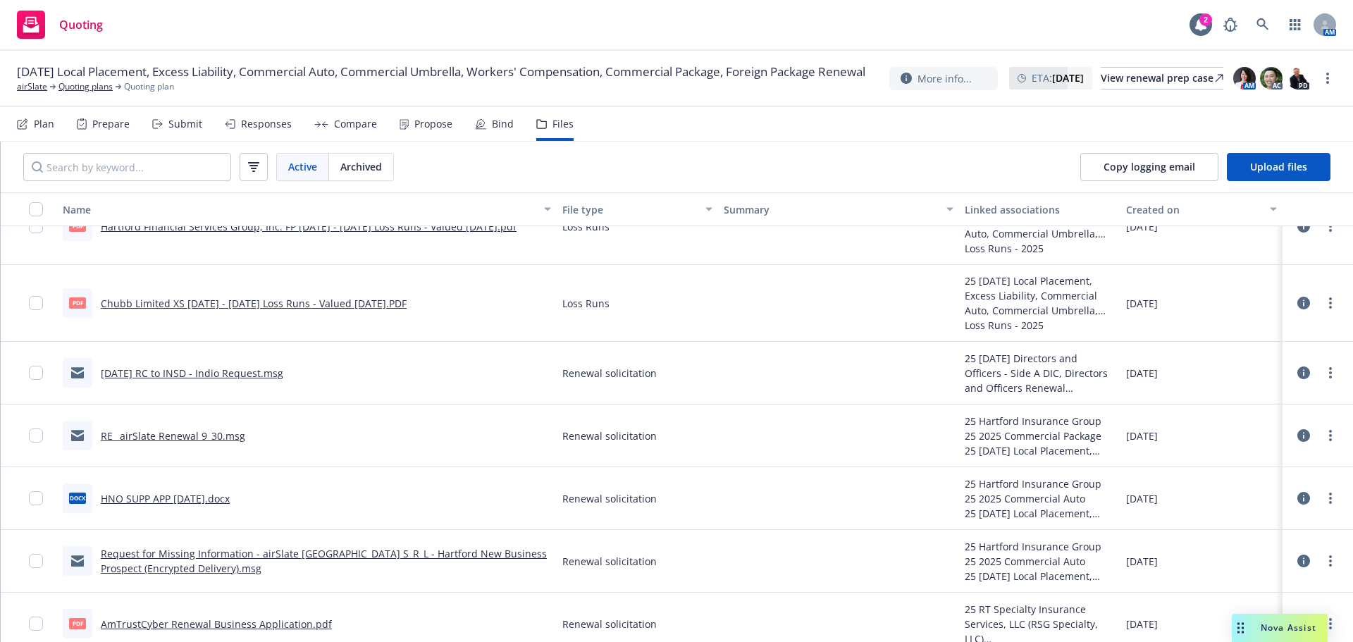
click at [175, 438] on link "RE_ airSlate Renewal 9_30.msg" at bounding box center [173, 435] width 144 height 13
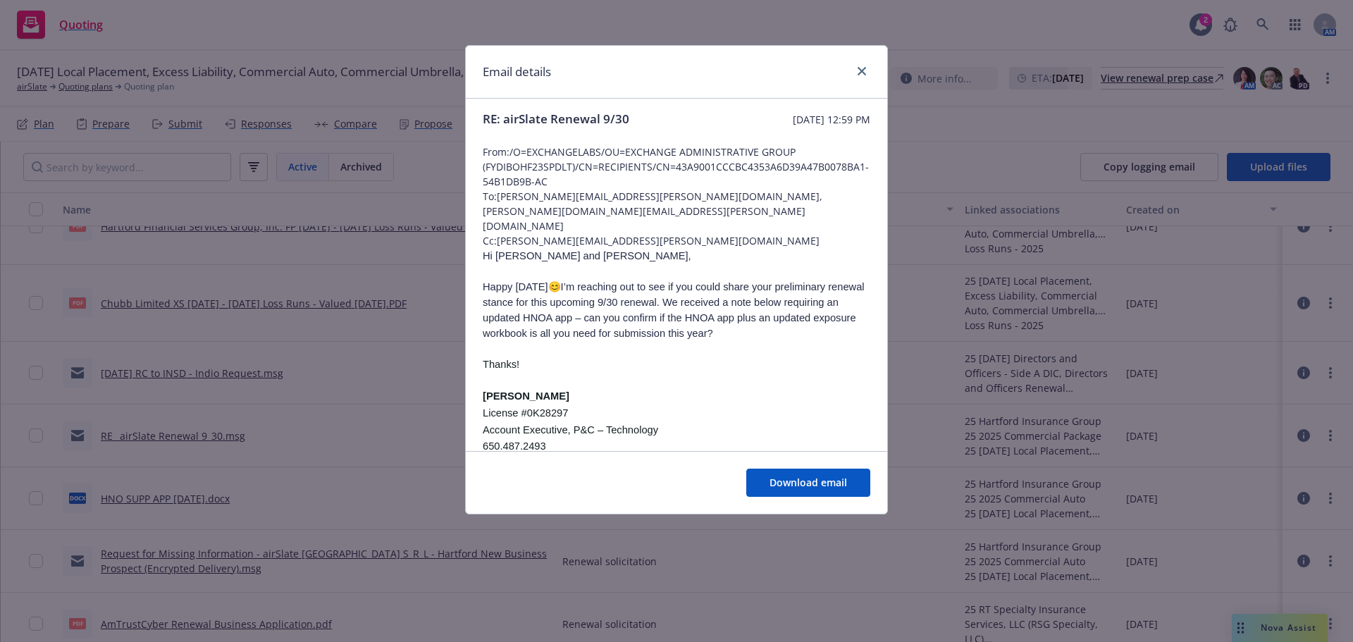
scroll to position [0, 0]
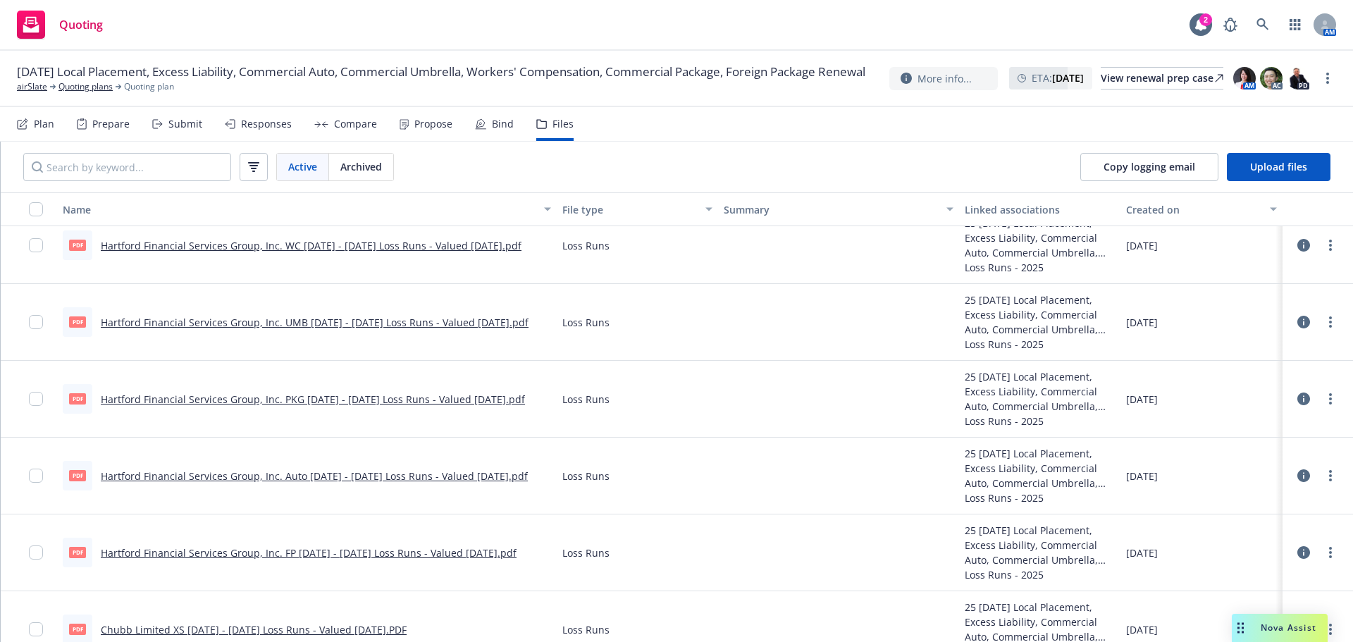
scroll to position [266, 0]
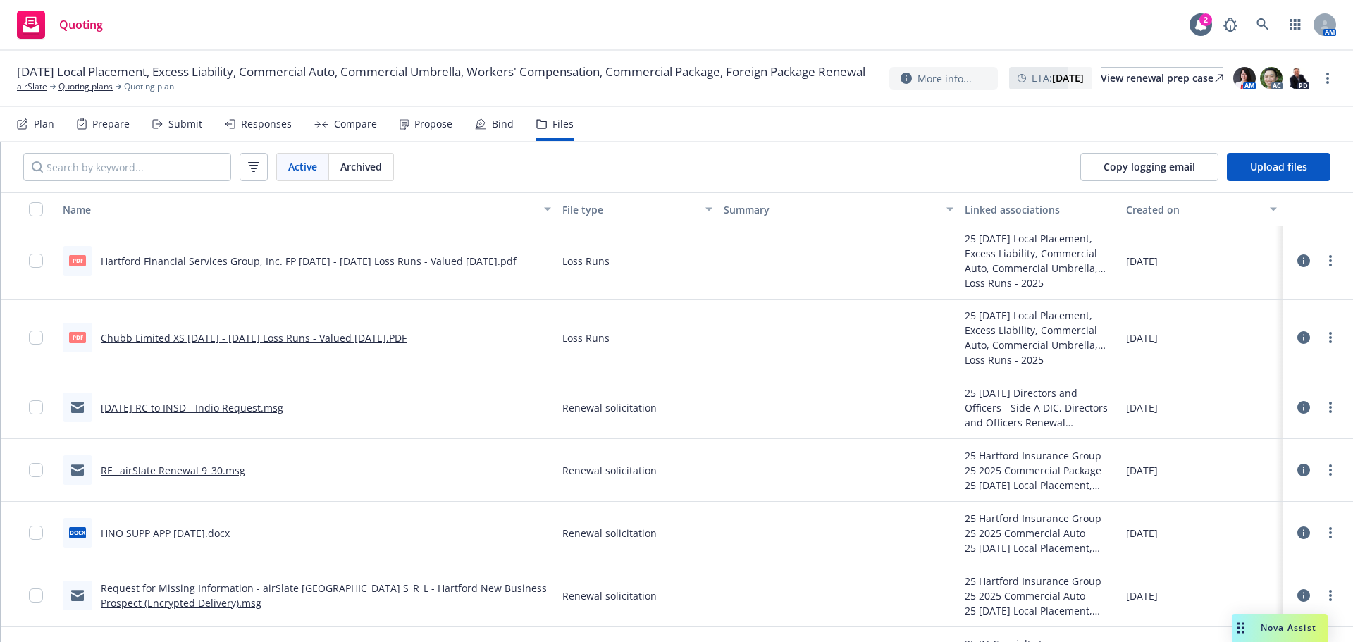
click at [177, 472] on link "RE_ airSlate Renewal 9_30.msg" at bounding box center [173, 470] width 144 height 13
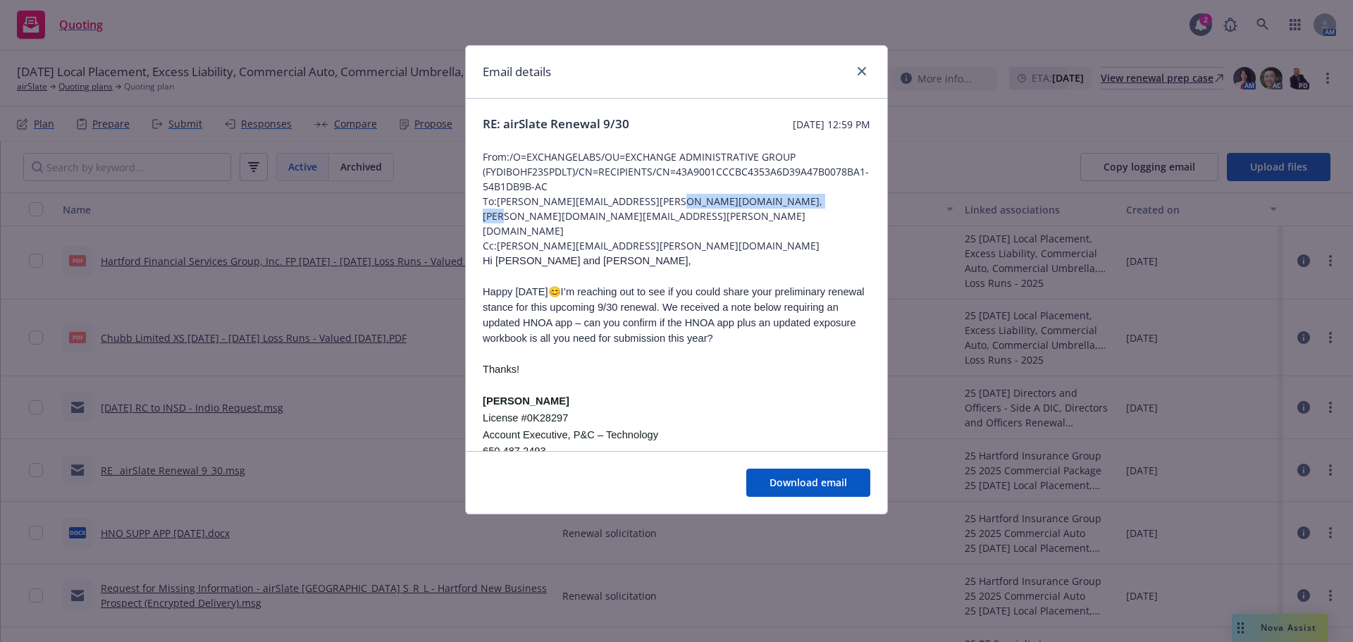
drag, startPoint x: 828, startPoint y: 203, endPoint x: 655, endPoint y: 198, distance: 173.5
click at [655, 198] on span "To: krystle.alvarez@thehartford.com, regina.wise@thehartford.com" at bounding box center [677, 216] width 388 height 44
copy span "regina.wise@thehartford.com"
click at [870, 70] on div "Email details" at bounding box center [676, 72] width 421 height 53
click at [859, 71] on icon "close" at bounding box center [862, 71] width 8 height 8
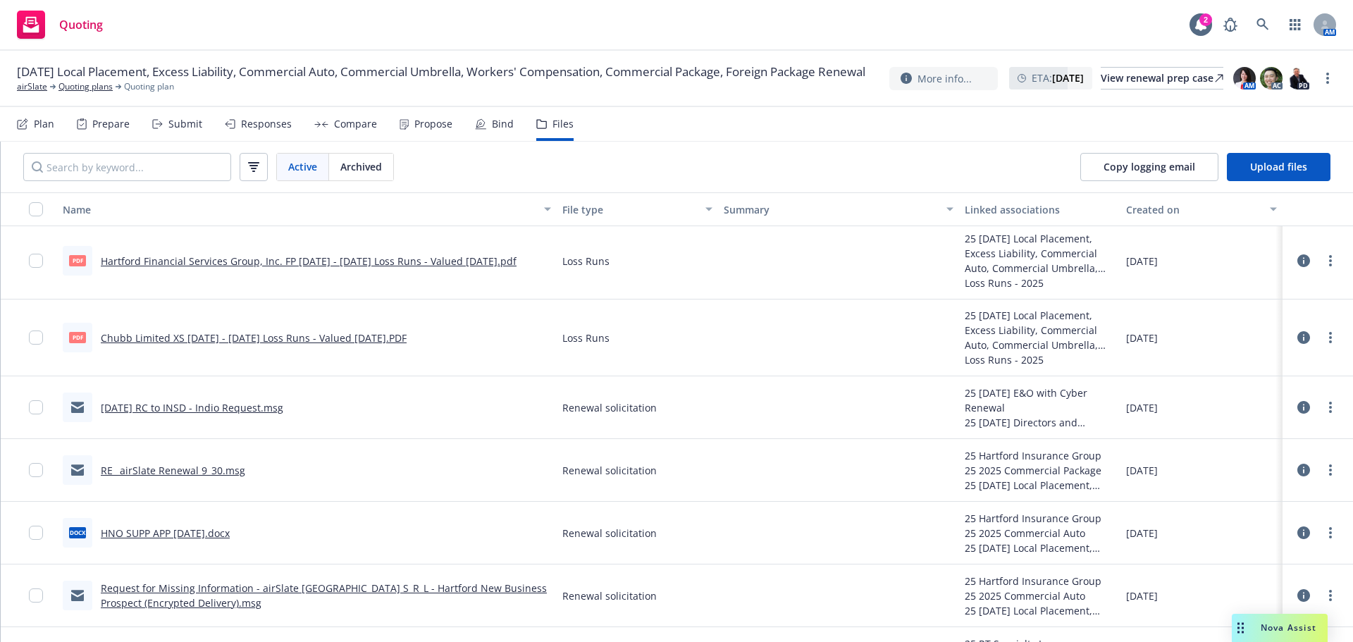
click at [255, 404] on link "07.03.25 RC to INSD - Indio Request.msg" at bounding box center [192, 407] width 183 height 13
click at [167, 474] on link "RE_ airSlate Renewal 9_30.msg" at bounding box center [173, 470] width 144 height 13
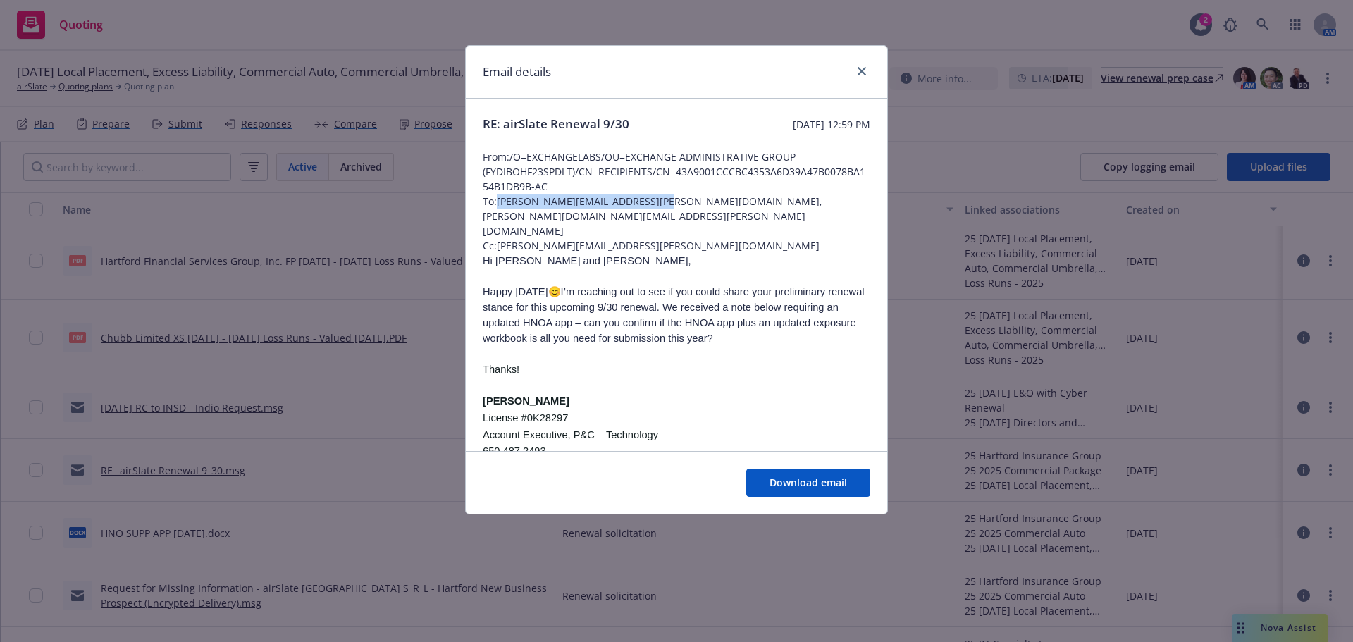
drag, startPoint x: 649, startPoint y: 200, endPoint x: 502, endPoint y: 206, distance: 147.4
click at [502, 206] on span "To: krystle.alvarez@thehartford.com, regina.wise@thehartford.com" at bounding box center [677, 216] width 388 height 44
copy span "krystle.alvarez@thehartford.com"
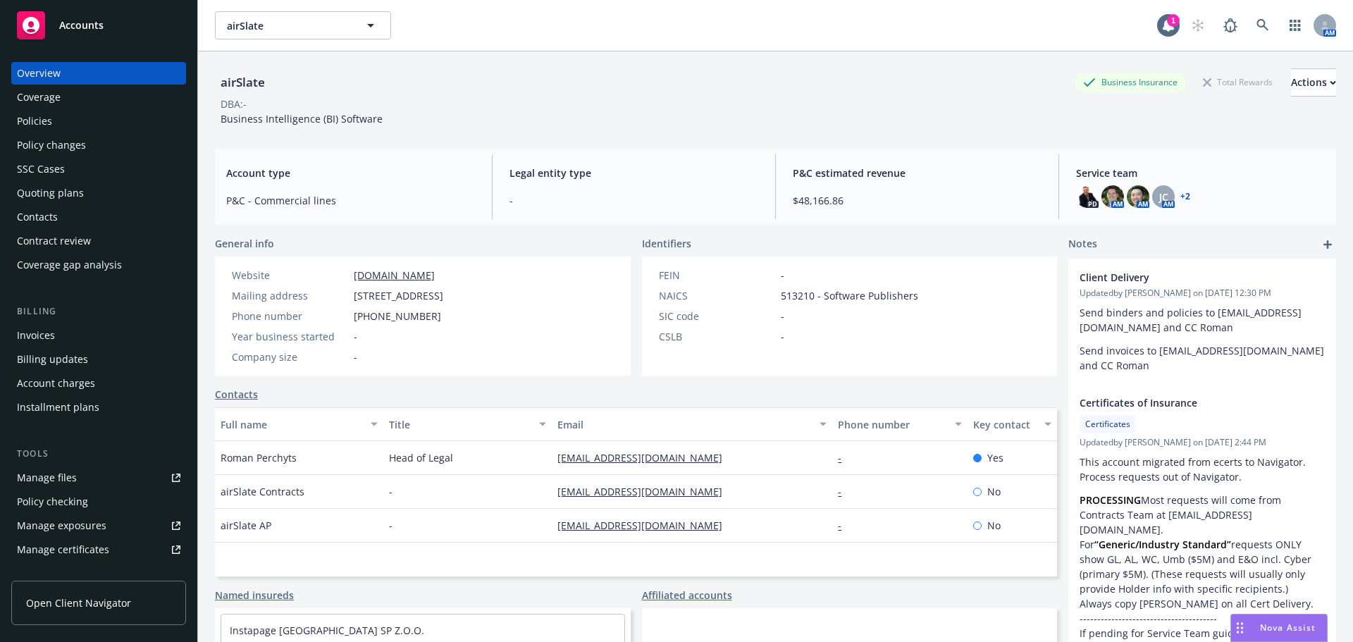
click at [60, 132] on div "Policies" at bounding box center [99, 121] width 164 height 23
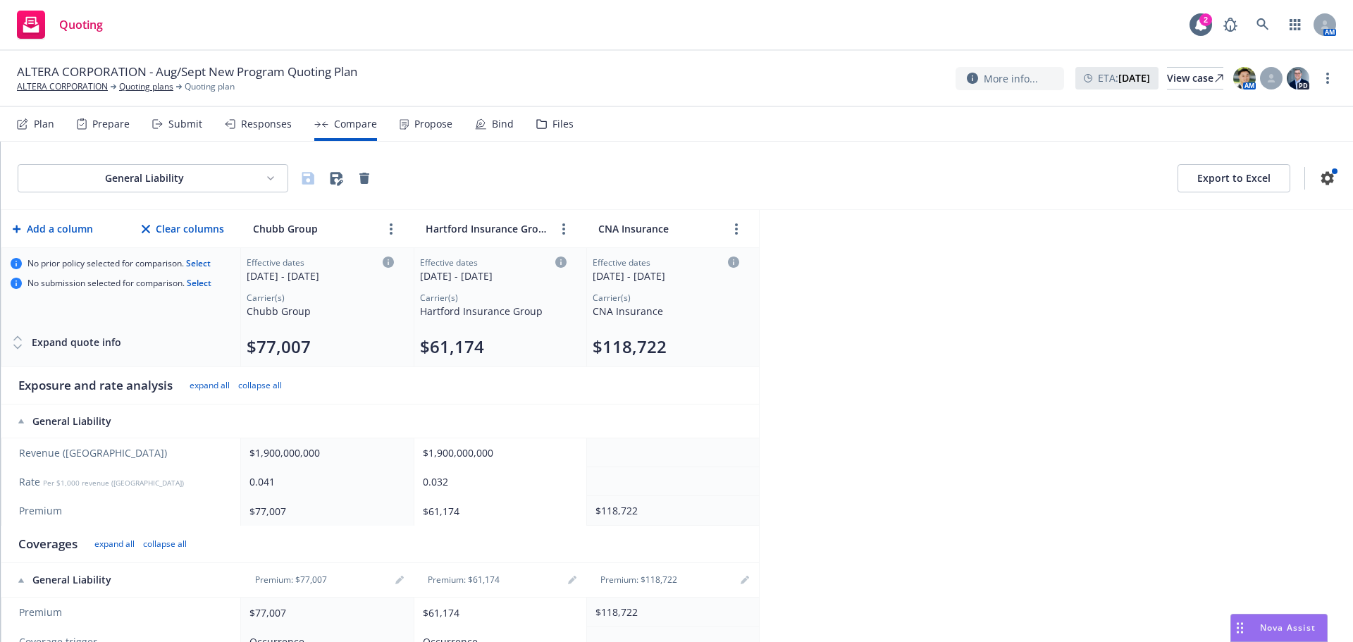
click at [31, 133] on div "Plan" at bounding box center [35, 124] width 37 height 34
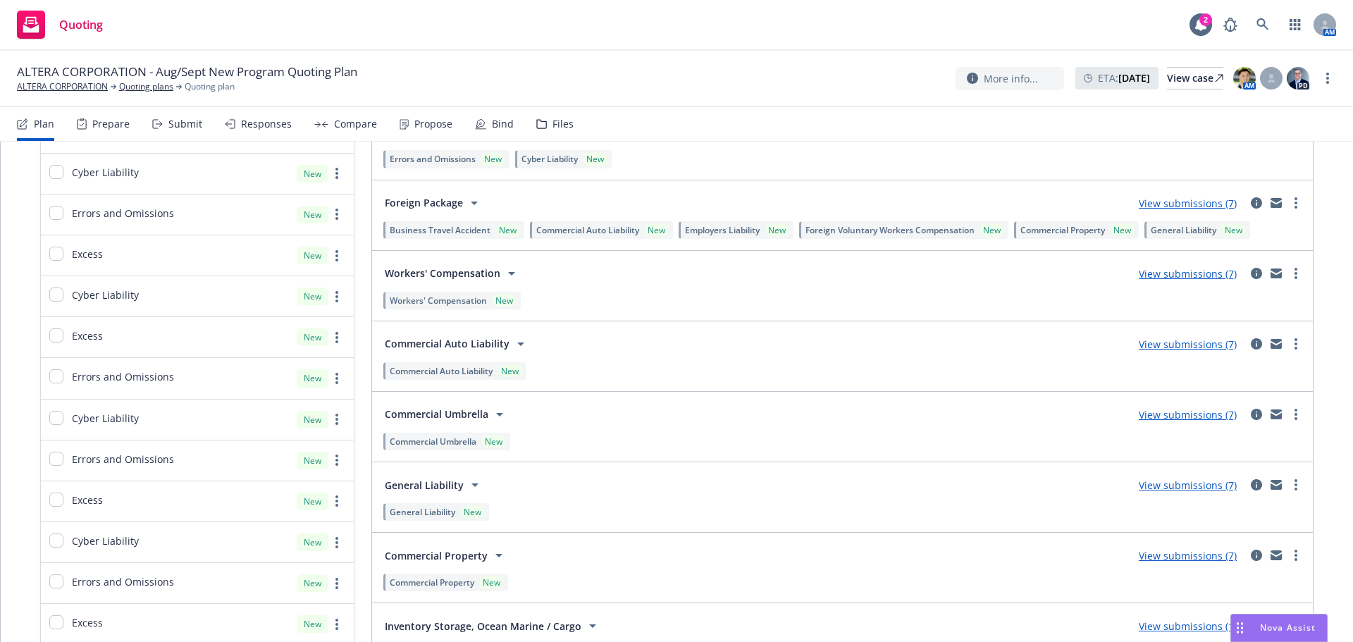
scroll to position [1903, 0]
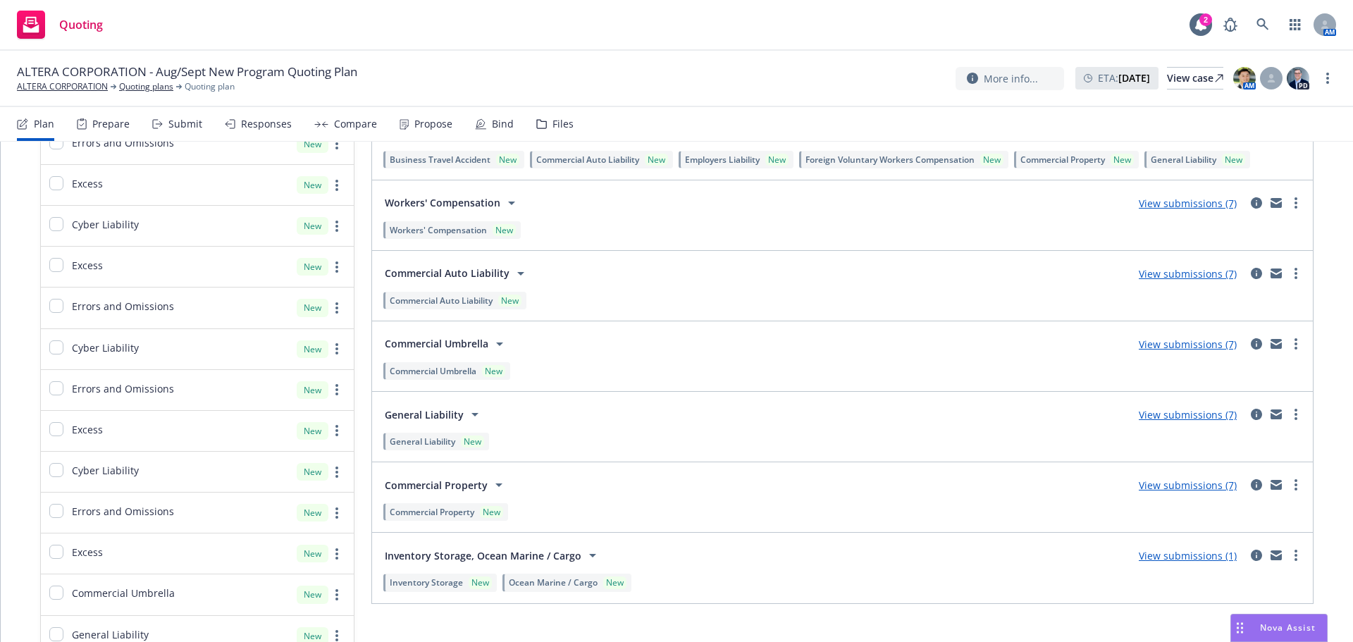
click at [1202, 281] on div "View submissions (7)" at bounding box center [1188, 273] width 115 height 17
click at [1207, 274] on link "View submissions (7)" at bounding box center [1188, 273] width 98 height 13
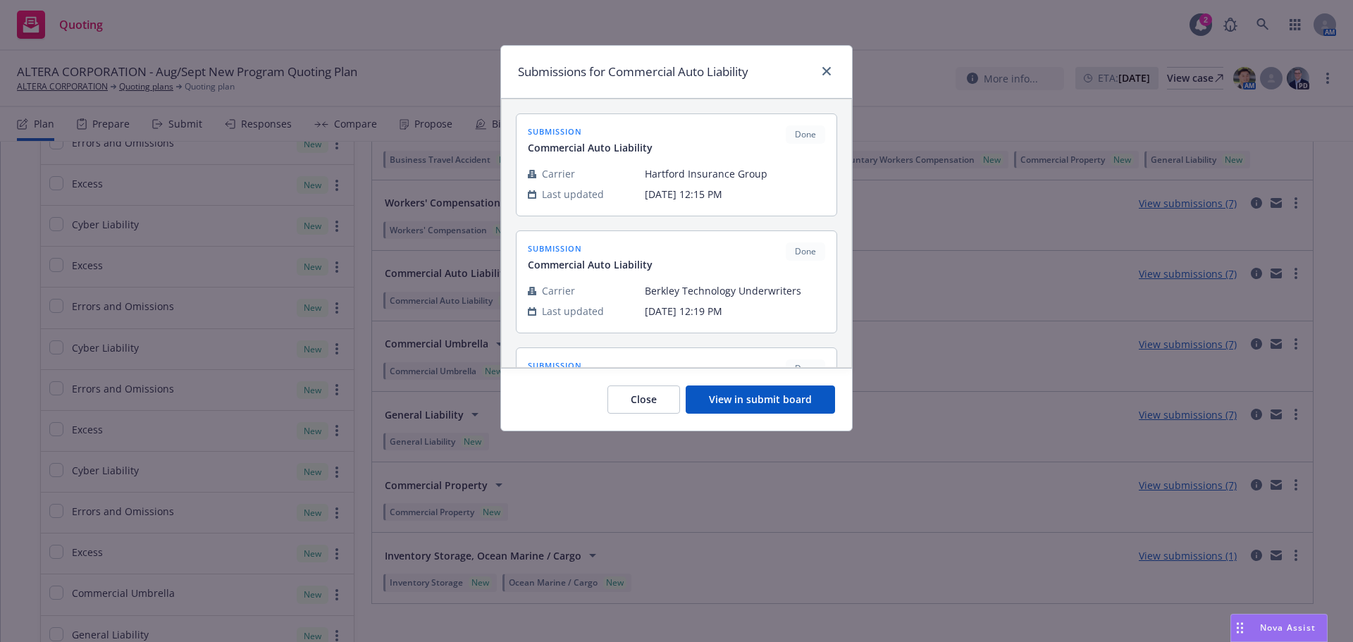
click at [750, 394] on button "View in submit board" at bounding box center [760, 400] width 149 height 28
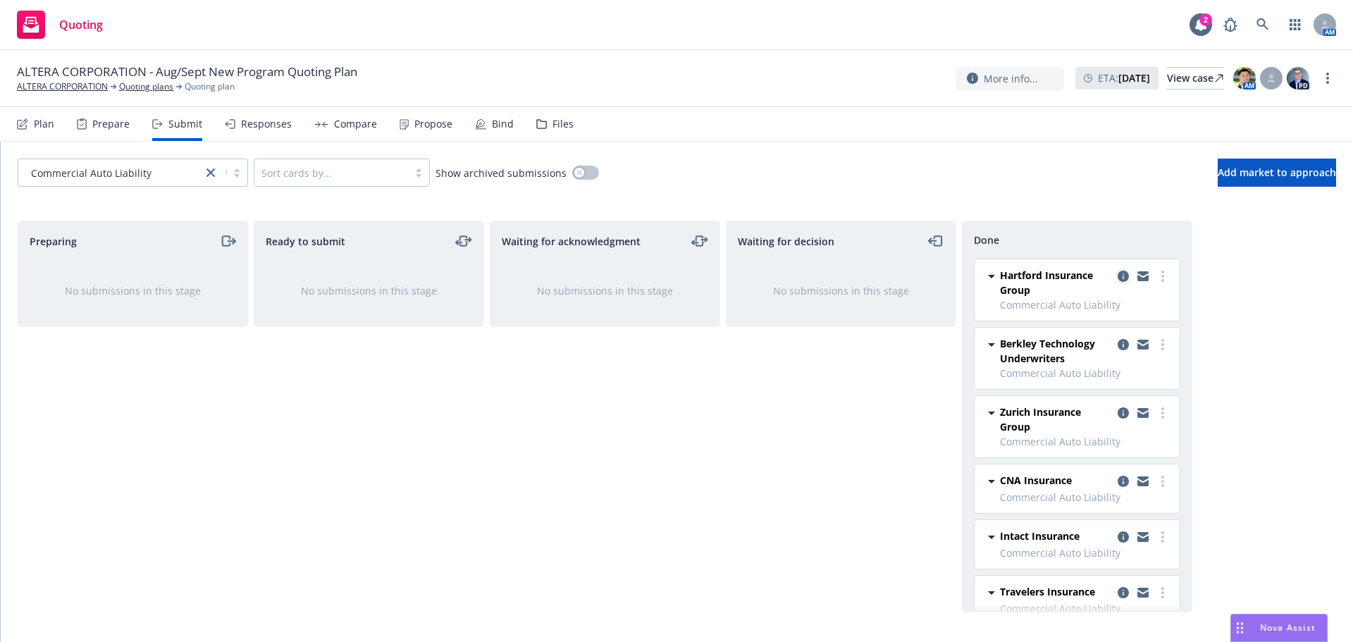
click at [1118, 277] on icon "copy logging email" at bounding box center [1123, 276] width 11 height 11
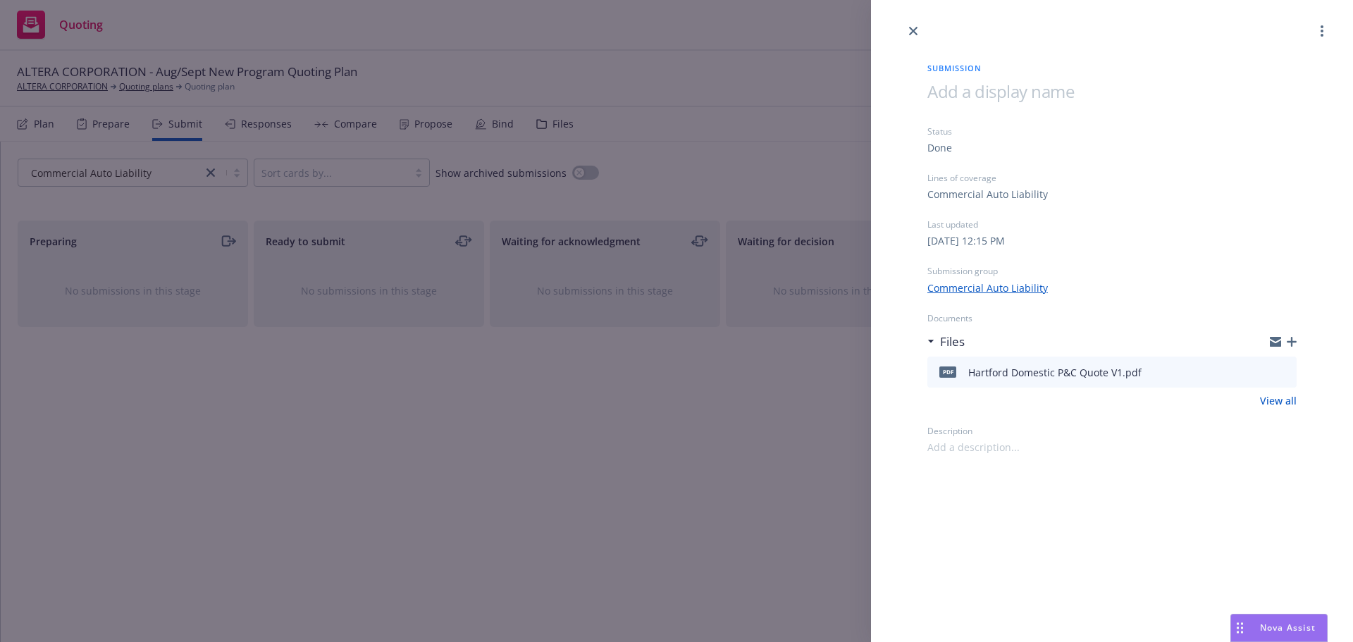
click at [837, 412] on div "Submission Status Done Lines of coverage Commercial Auto Liability Last updated…" at bounding box center [676, 321] width 1353 height 642
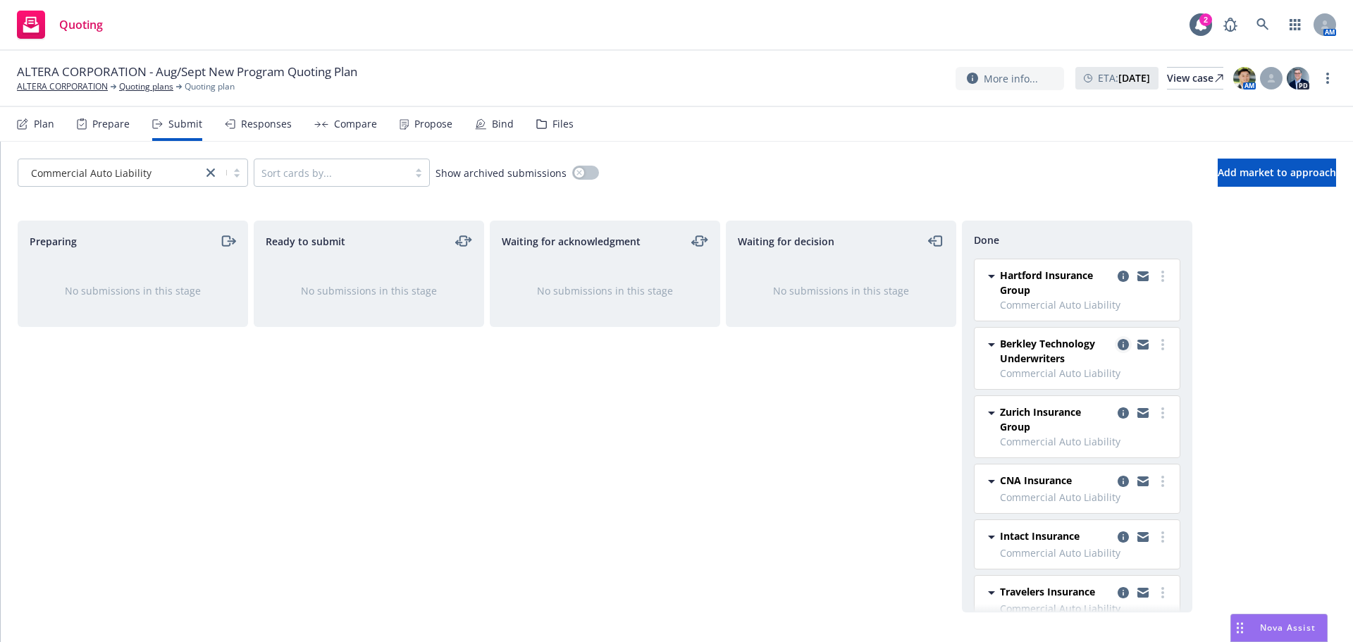
click at [1115, 347] on link "copy logging email" at bounding box center [1123, 344] width 17 height 17
click at [1118, 415] on icon "copy logging email" at bounding box center [1123, 412] width 11 height 11
click at [1118, 478] on icon "copy logging email" at bounding box center [1123, 481] width 11 height 11
click at [1118, 538] on icon "copy logging email" at bounding box center [1123, 536] width 11 height 11
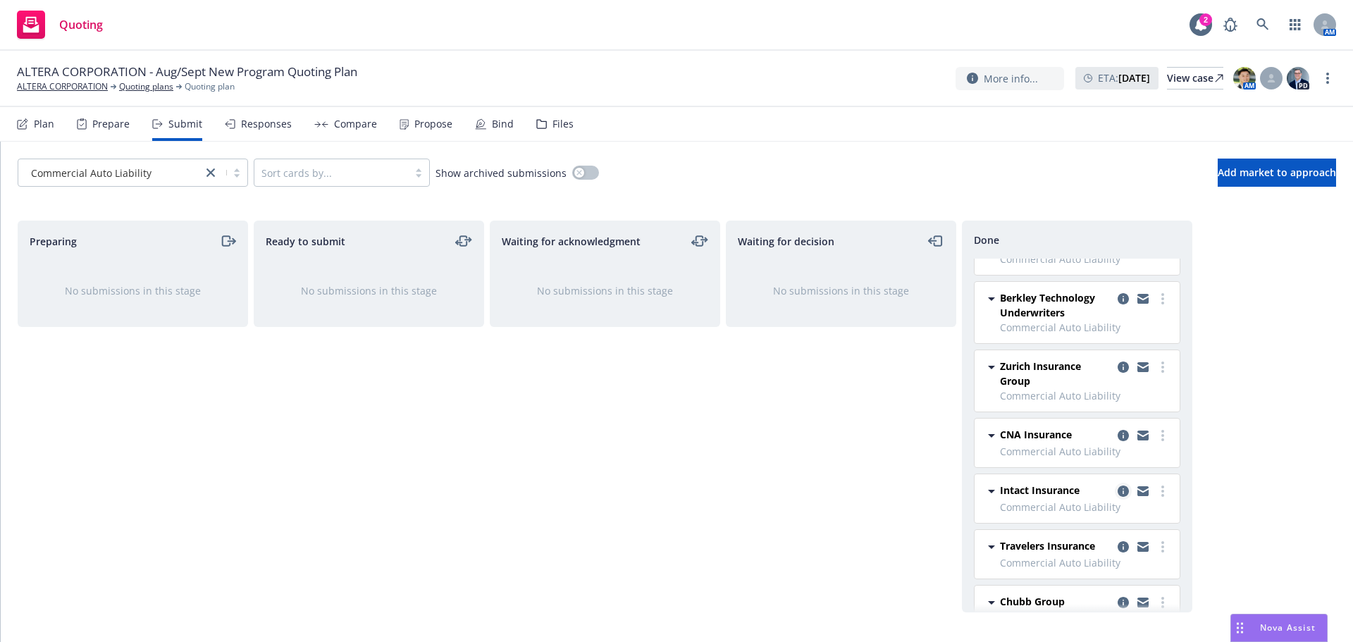
scroll to position [70, 0]
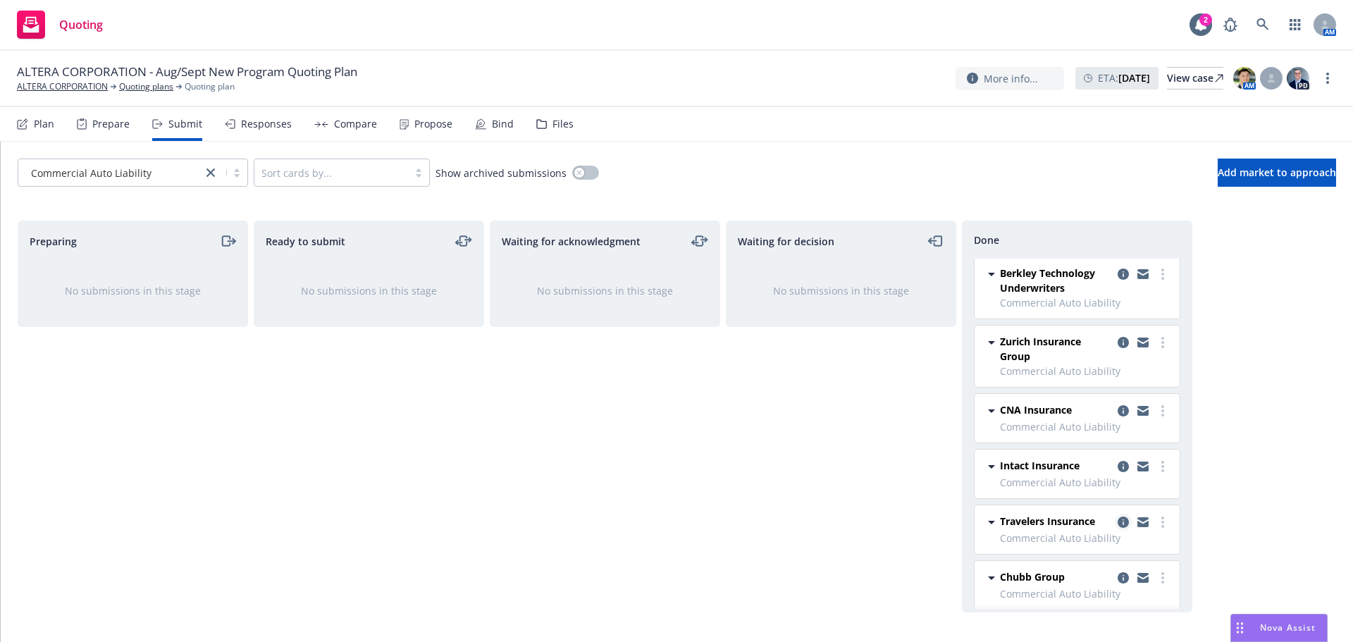
click at [1118, 523] on icon "copy logging email" at bounding box center [1123, 522] width 11 height 11
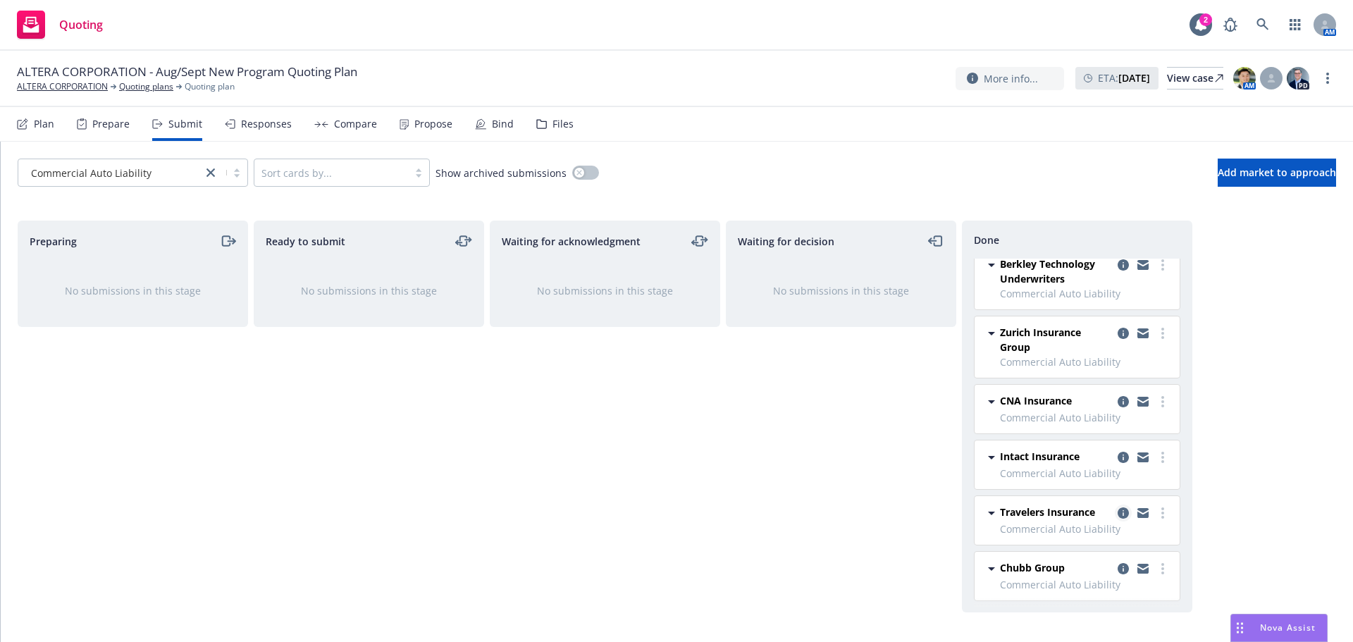
scroll to position [80, 0]
click at [1118, 570] on icon "copy logging email" at bounding box center [1123, 567] width 11 height 11
click at [280, 128] on div "Responses" at bounding box center [266, 123] width 51 height 11
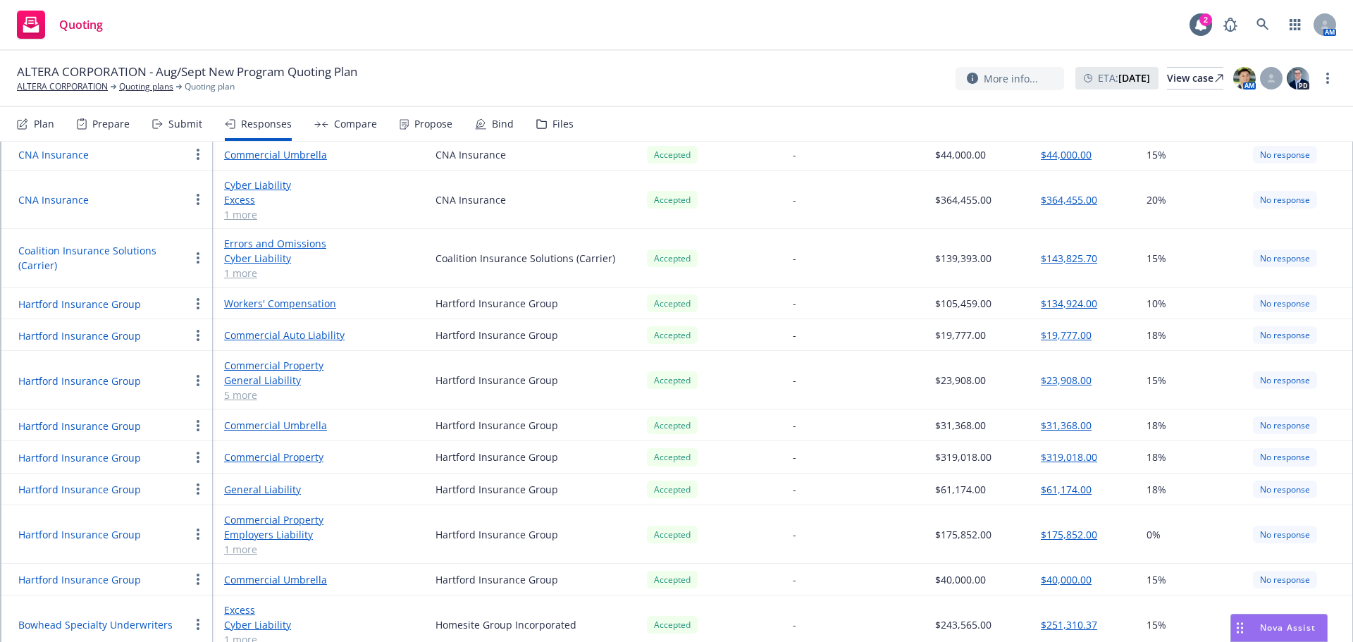
scroll to position [1621, 0]
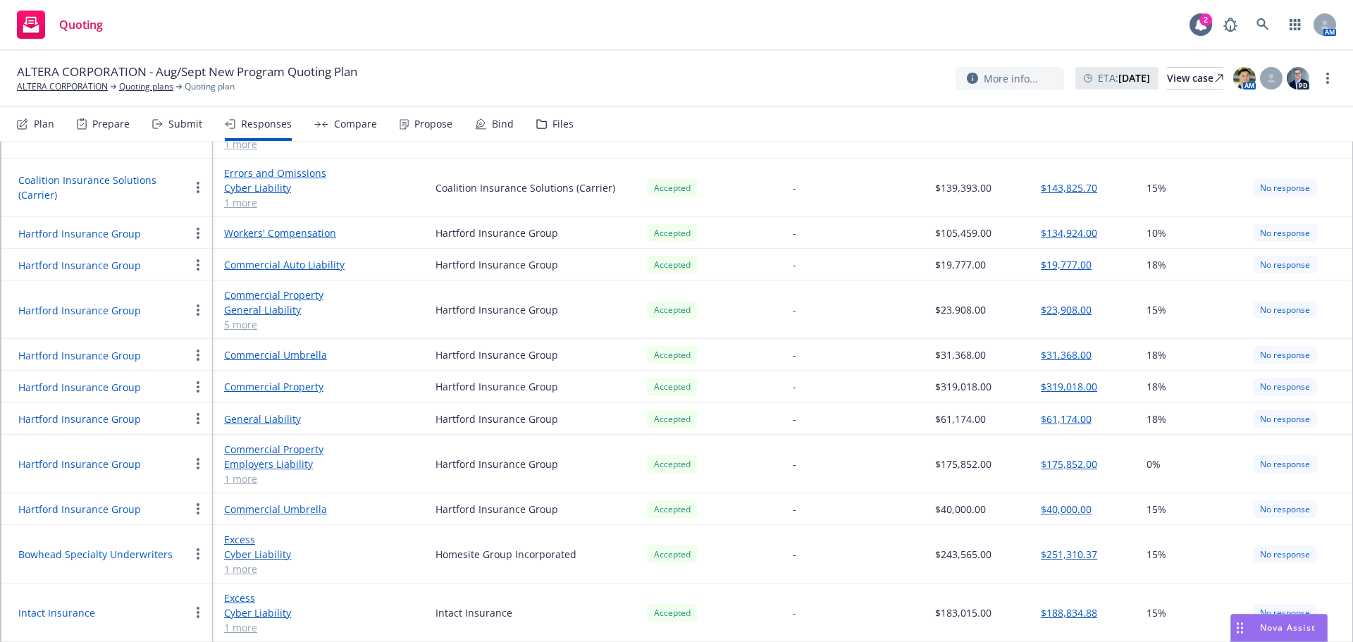
click at [238, 472] on link "1 more" at bounding box center [318, 479] width 189 height 15
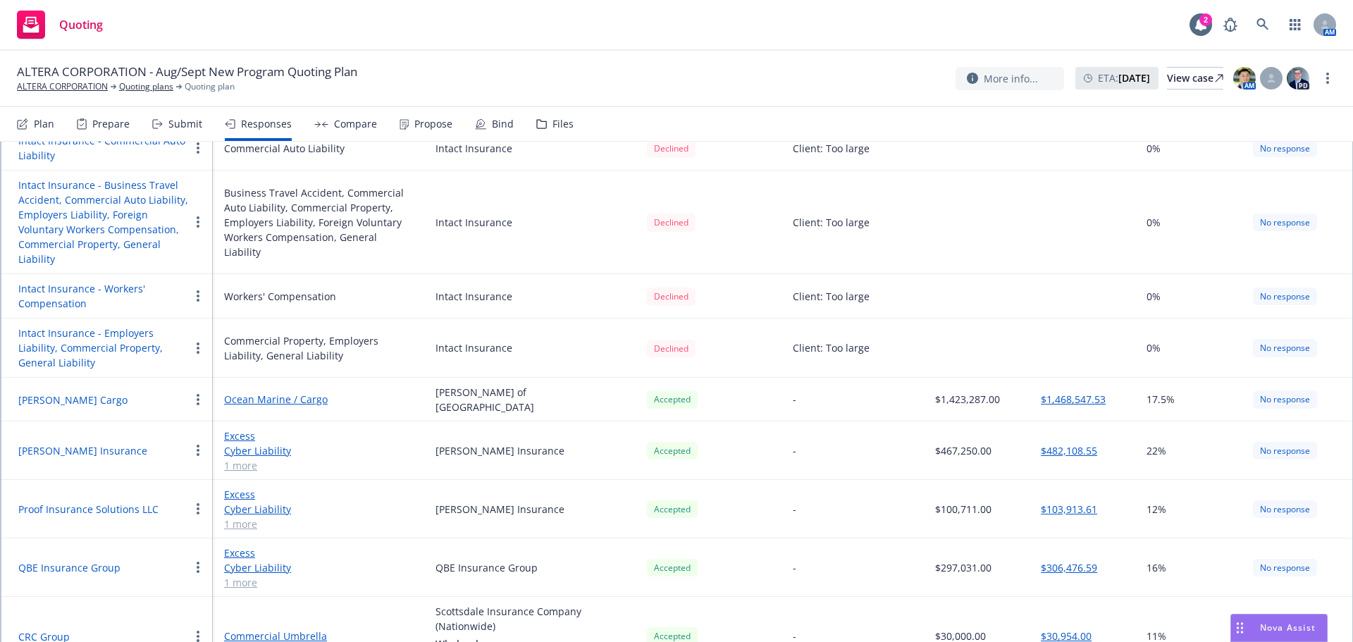
scroll to position [2249, 0]
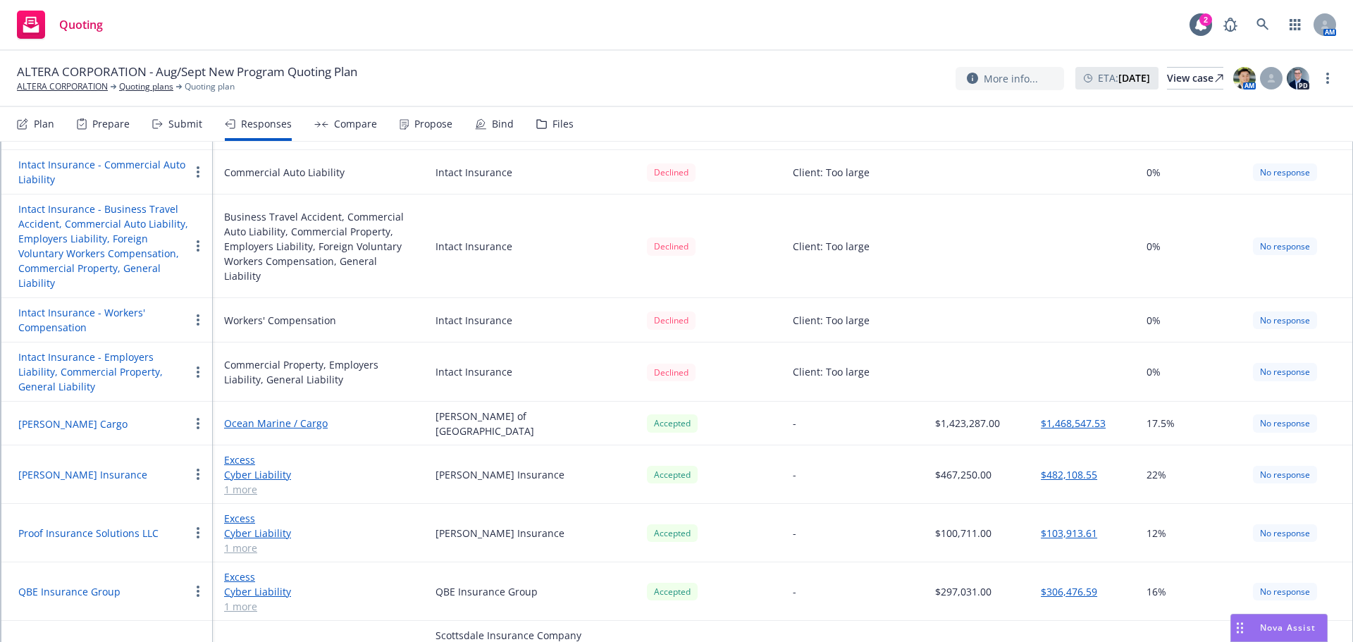
click at [318, 416] on link "Ocean Marine / Cargo" at bounding box center [318, 423] width 189 height 15
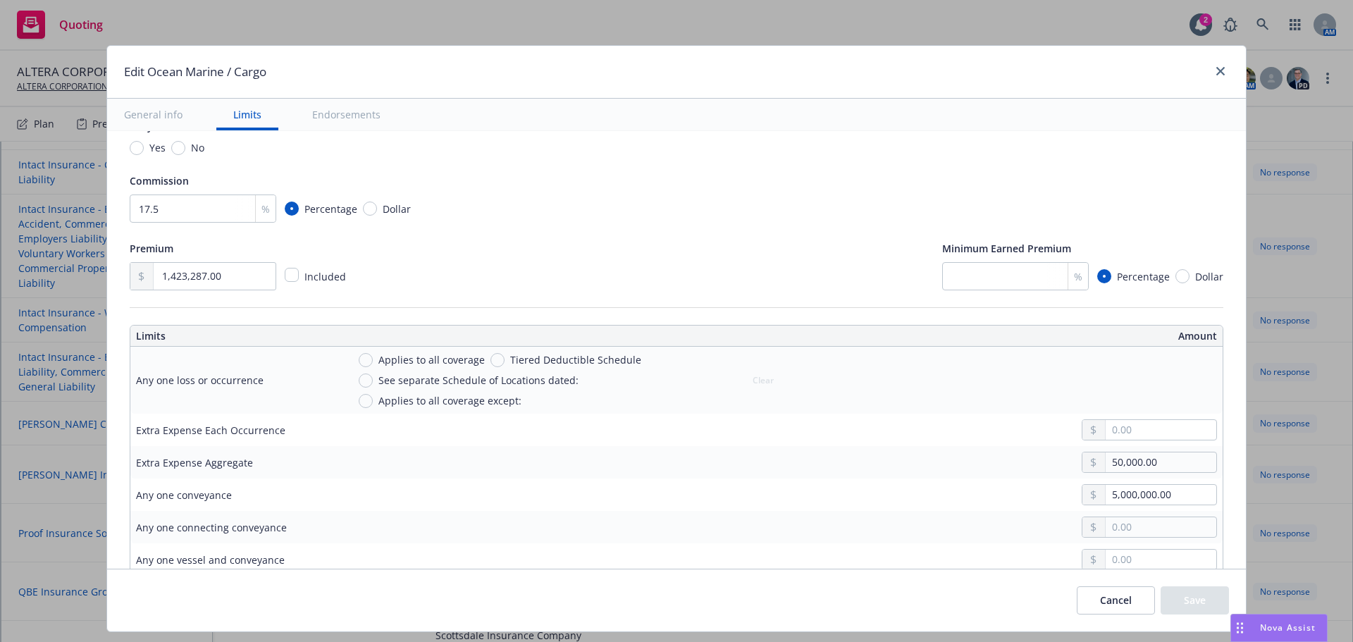
scroll to position [282, 0]
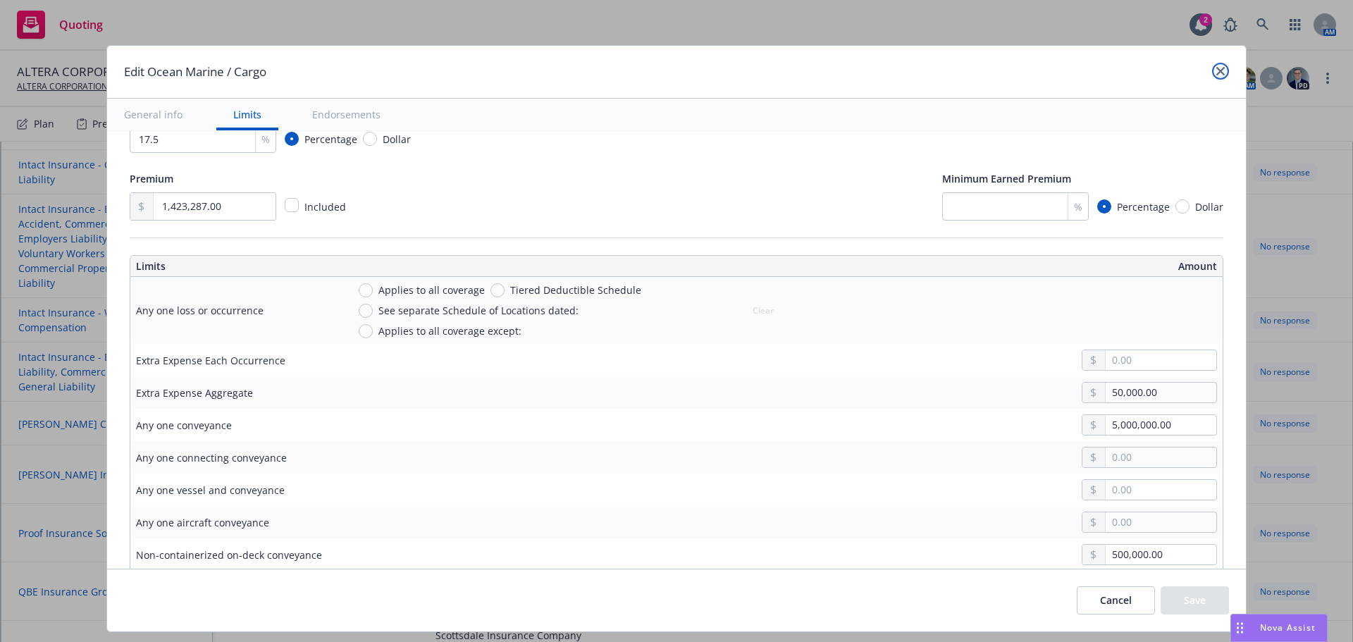
click at [1216, 75] on icon "close" at bounding box center [1220, 71] width 8 height 8
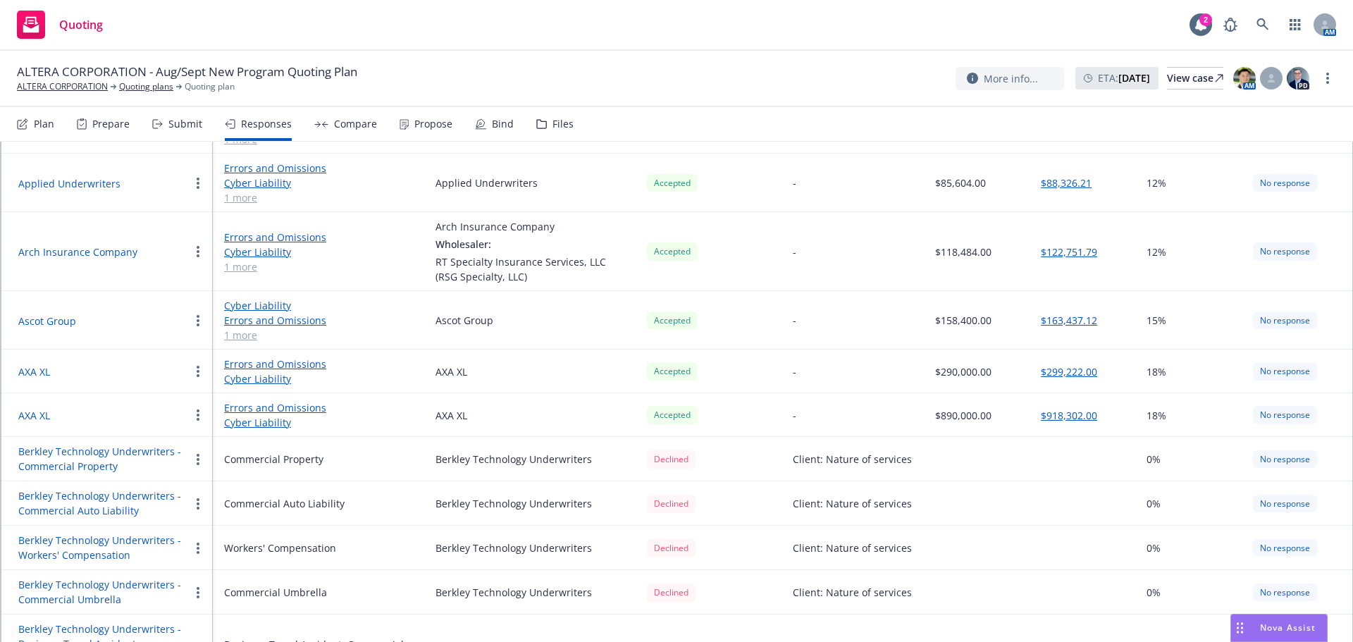
scroll to position [0, 0]
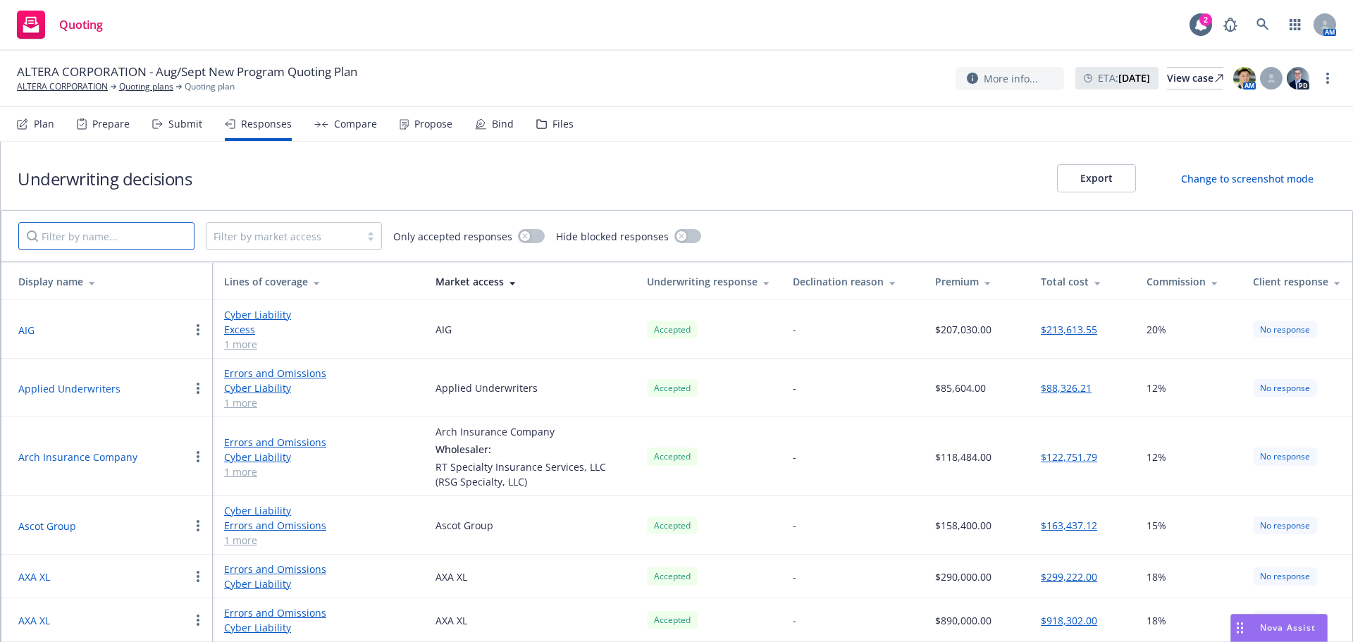
click at [142, 240] on input "Filter by name..." at bounding box center [106, 236] width 176 height 28
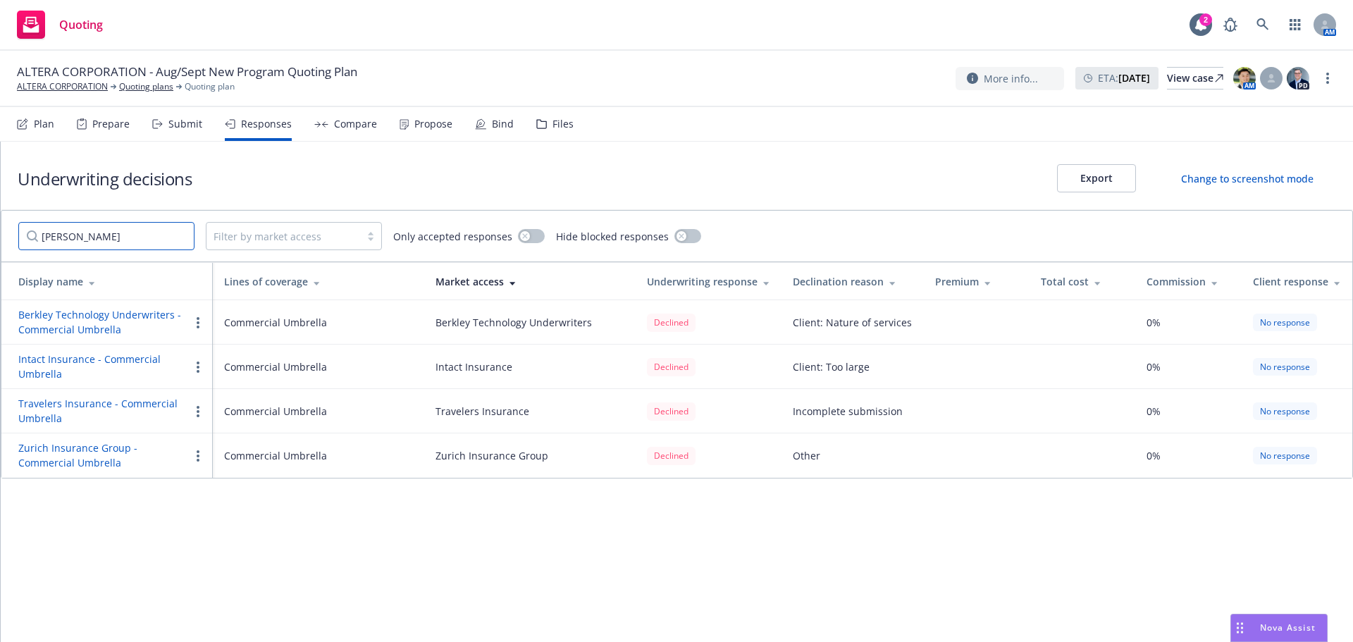
type input "umbrella"
click at [180, 234] on input "umbrella" at bounding box center [106, 236] width 176 height 28
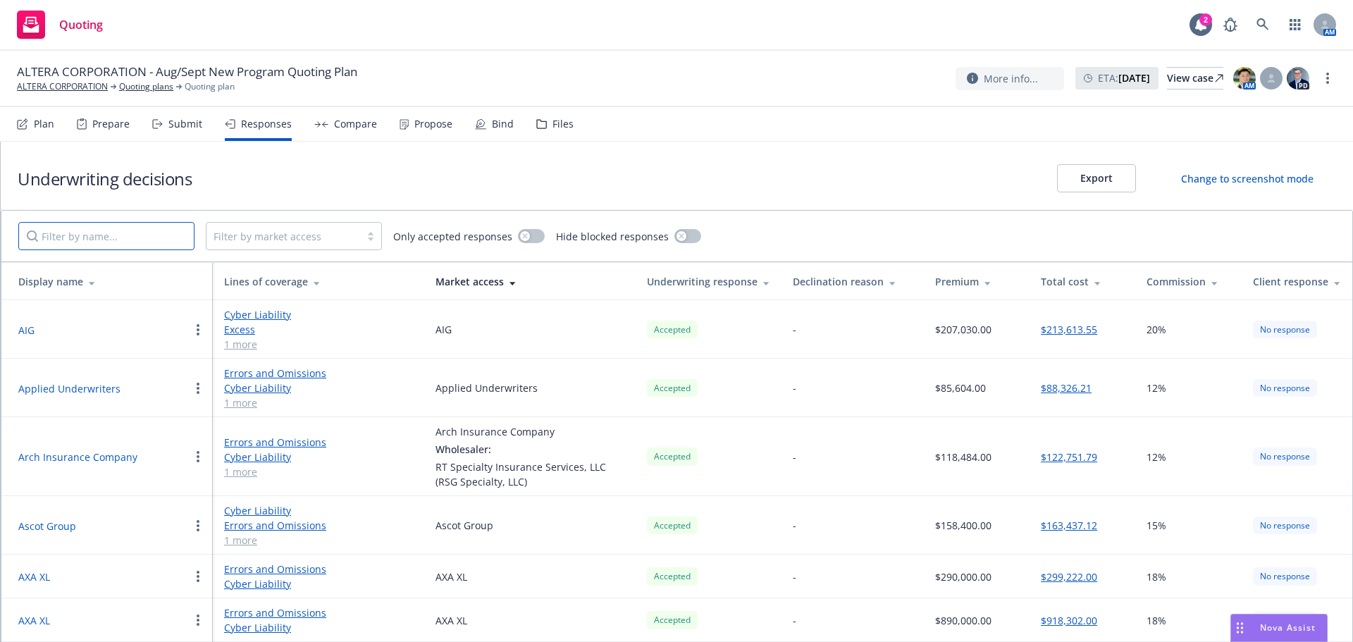
click at [151, 241] on input "Filter by name..." at bounding box center [106, 236] width 176 height 28
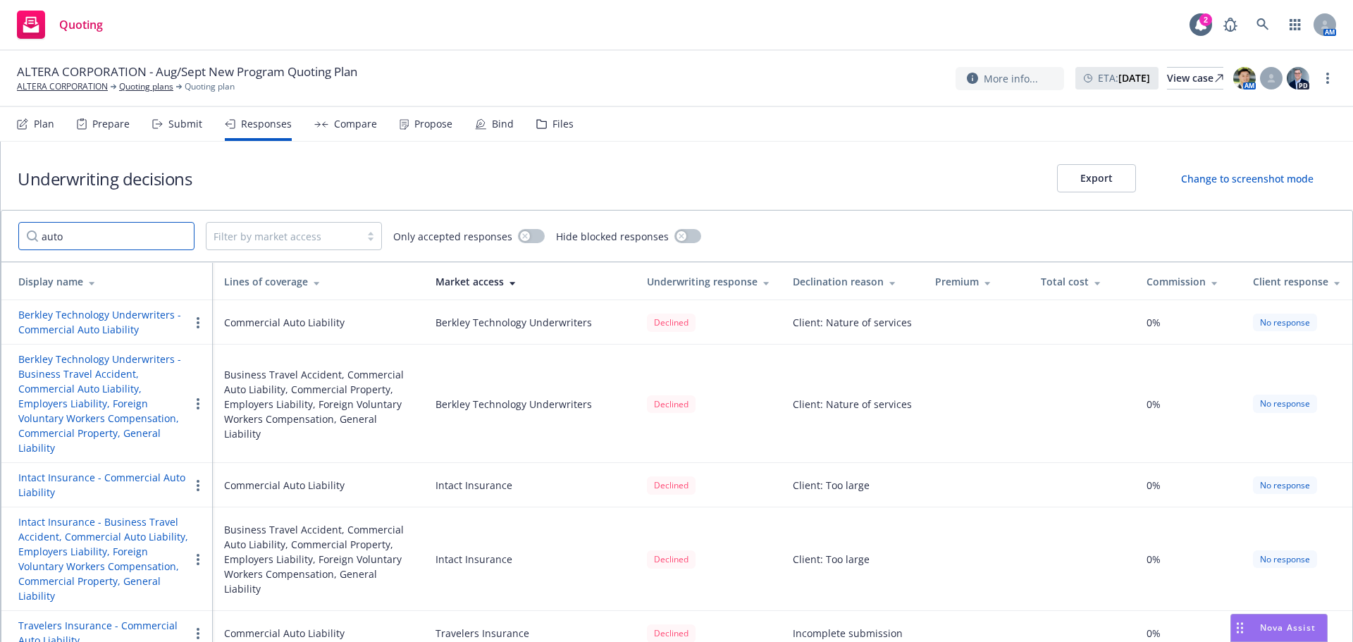
type input "auto"
click at [534, 239] on button "button" at bounding box center [531, 236] width 27 height 14
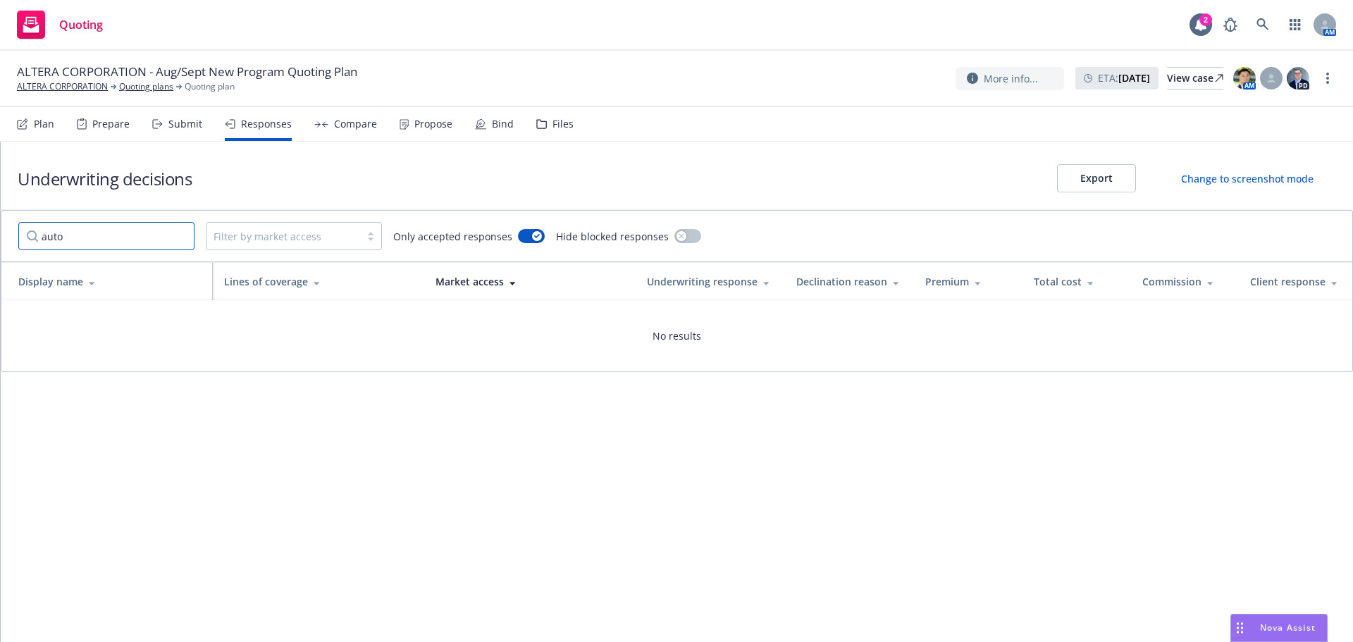
click at [140, 238] on input "auto" at bounding box center [106, 236] width 176 height 28
click at [179, 238] on input "auto" at bounding box center [106, 236] width 176 height 28
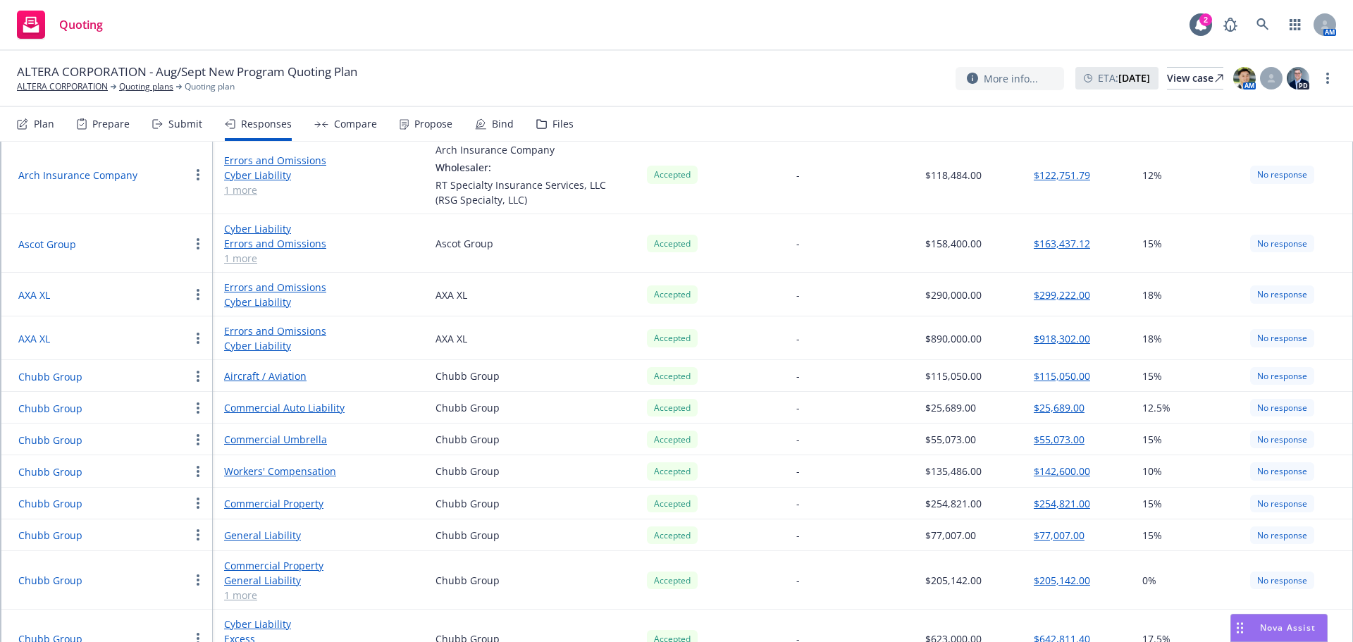
scroll to position [423, 0]
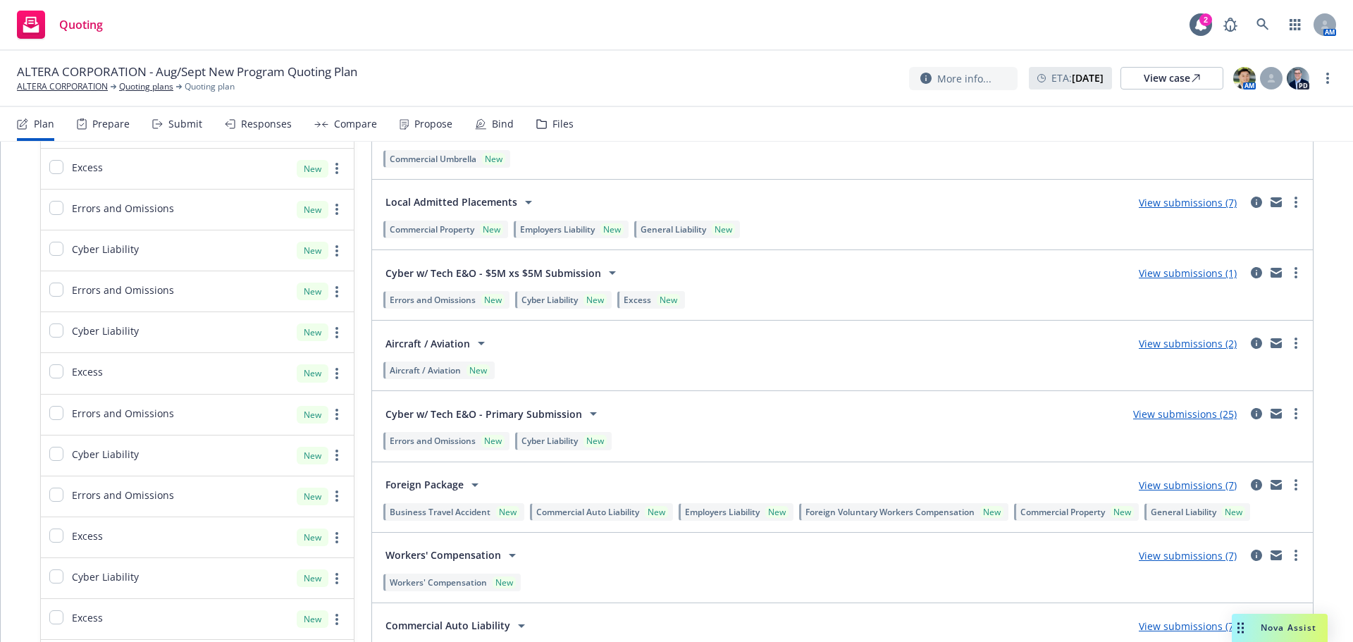
scroll to position [1762, 0]
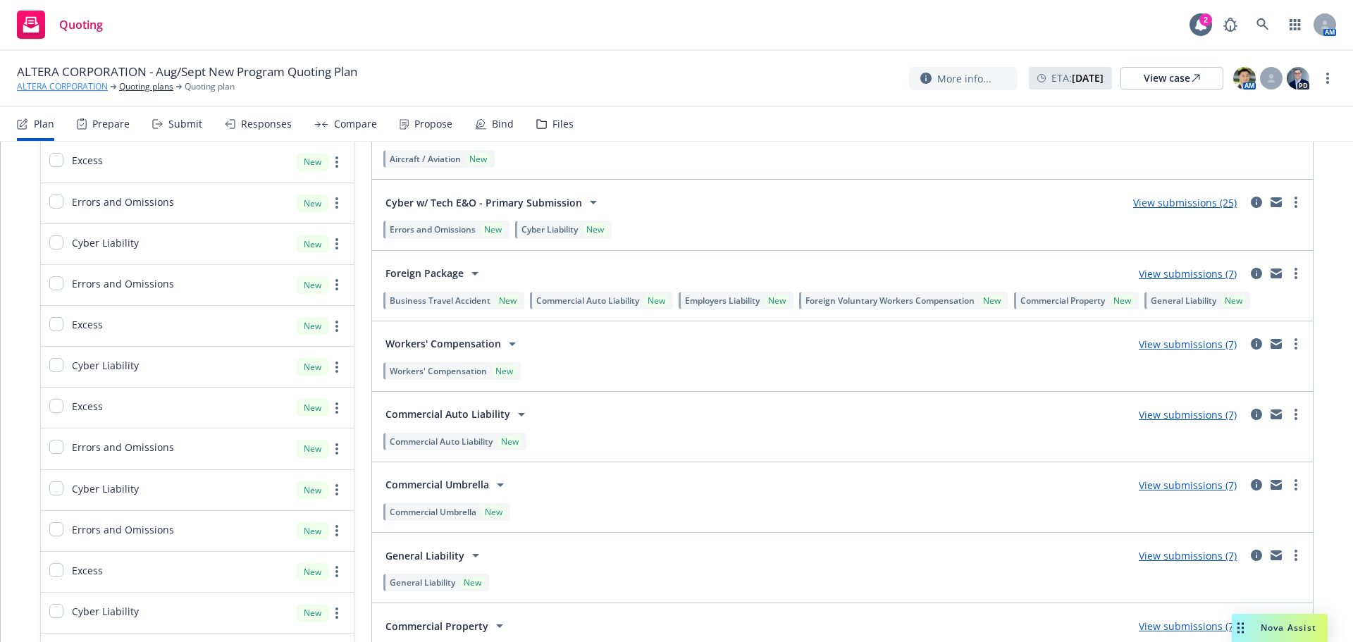
click at [50, 82] on link "ALTERA CORPORATION" at bounding box center [62, 86] width 91 height 13
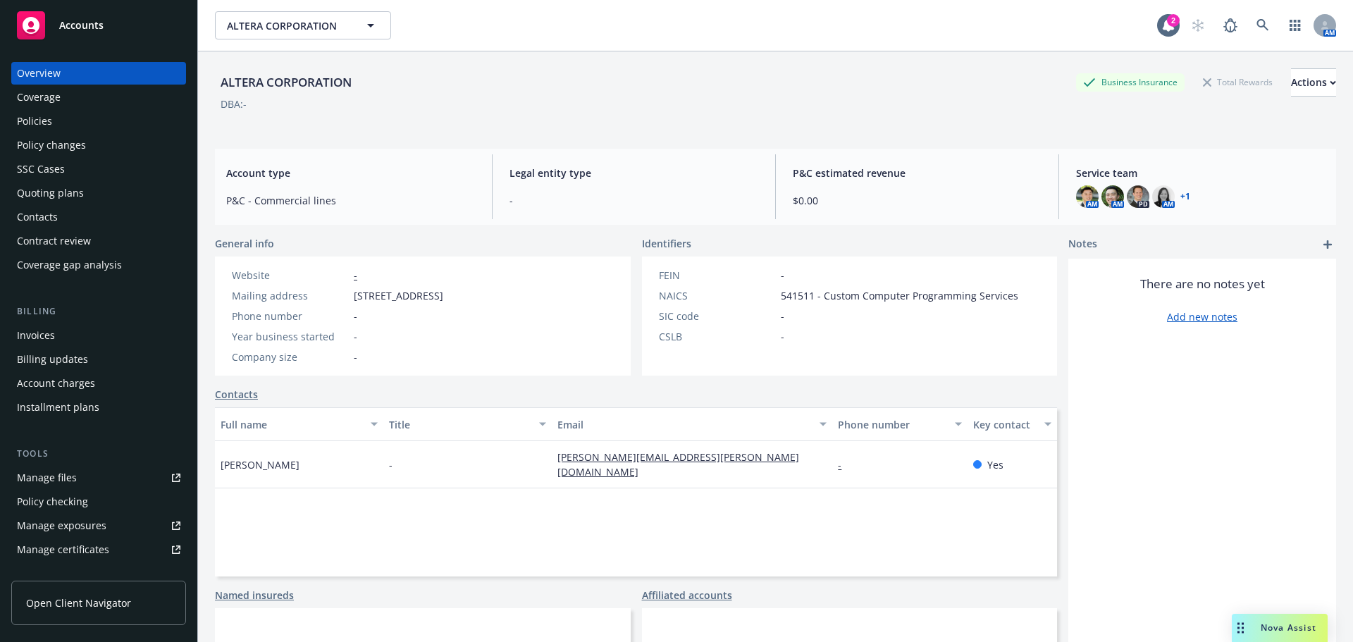
click at [39, 118] on div "Policies" at bounding box center [34, 121] width 35 height 23
